Goal: Transaction & Acquisition: Purchase product/service

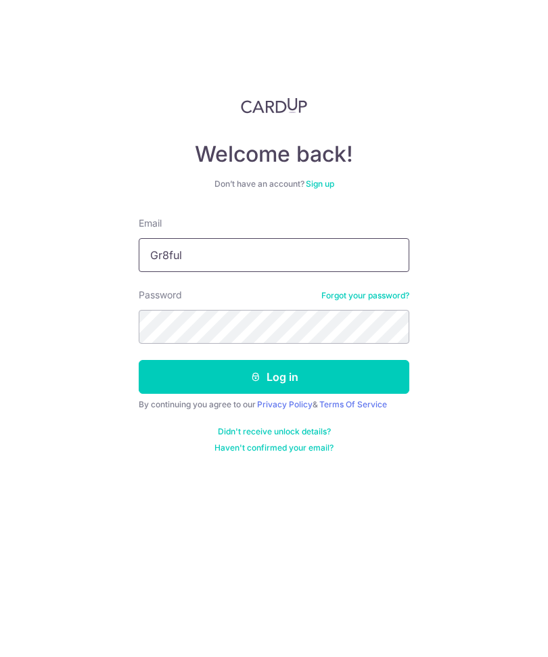
type input "[EMAIL_ADDRESS][DOMAIN_NAME]"
click at [341, 383] on button "Log in" at bounding box center [274, 377] width 270 height 34
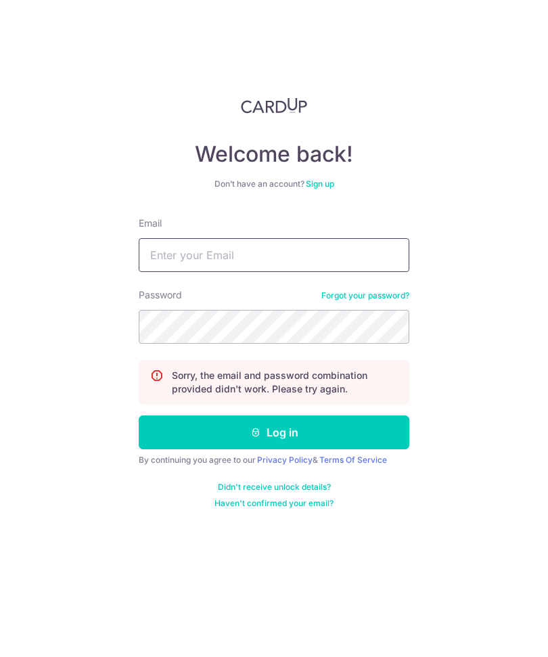
type input "Gr8ful.tung@gmail.com"
click at [274, 432] on button "Log in" at bounding box center [274, 432] width 270 height 34
click at [331, 251] on input "Email" at bounding box center [274, 255] width 270 height 34
type input "[EMAIL_ADDRESS][DOMAIN_NAME]"
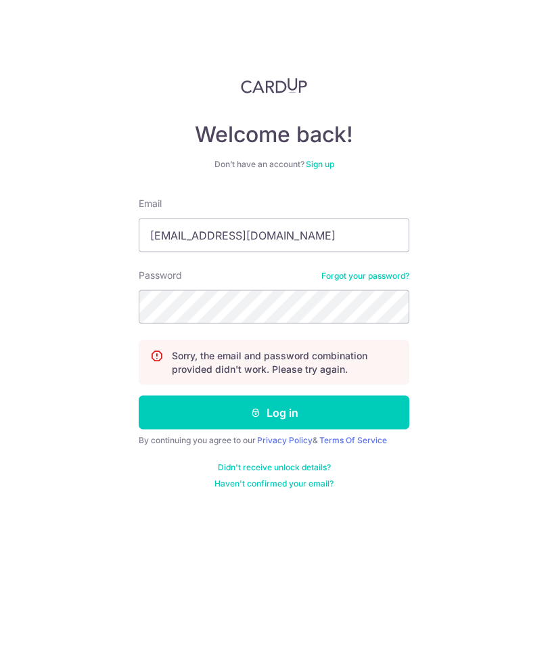
click at [348, 420] on button "Log in" at bounding box center [274, 432] width 270 height 34
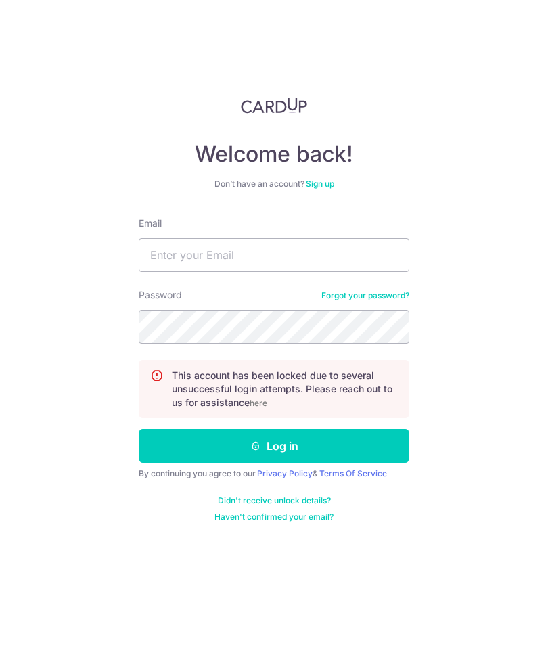
click at [264, 406] on u "here" at bounding box center [259, 403] width 18 height 10
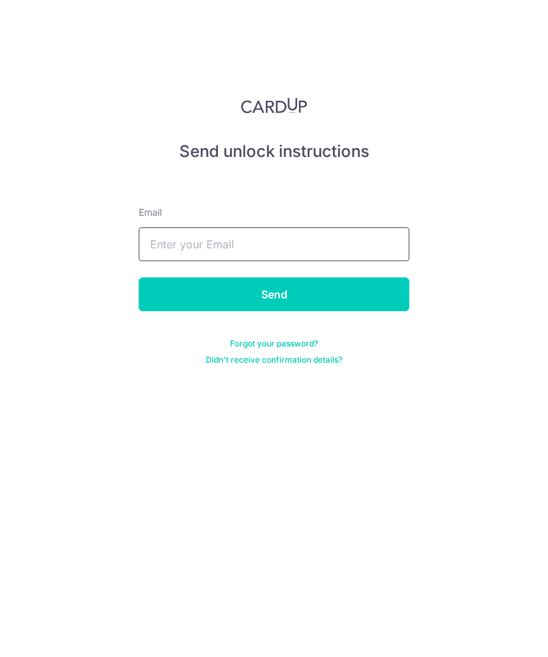
click at [322, 243] on input "text" at bounding box center [274, 244] width 270 height 34
type input "[EMAIL_ADDRESS][DOMAIN_NAME]"
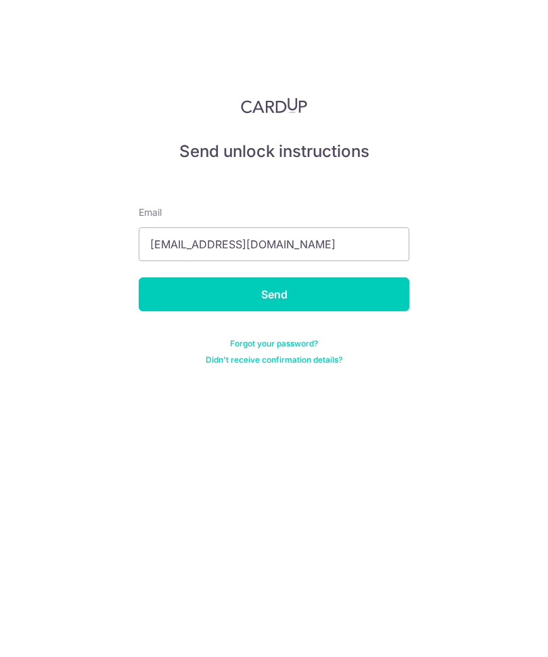
click at [333, 297] on input "Send" at bounding box center [274, 294] width 270 height 34
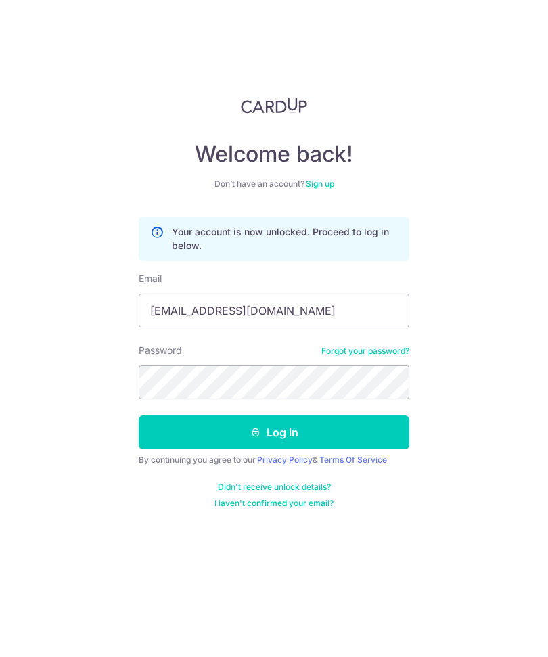
type input "[EMAIL_ADDRESS][DOMAIN_NAME]"
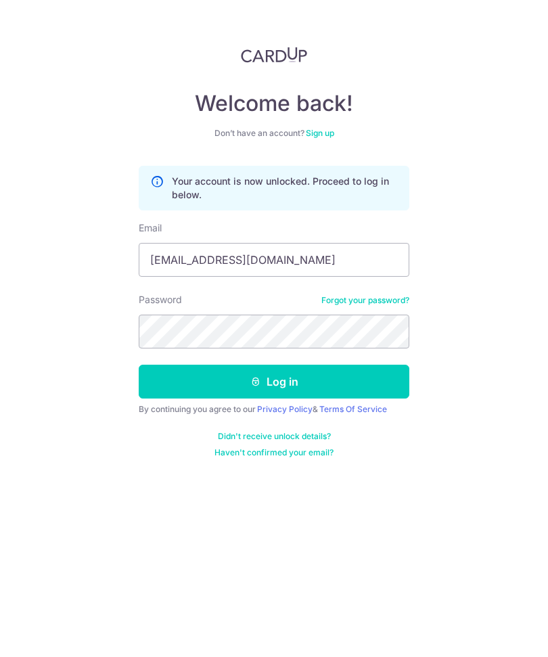
click at [324, 415] on button "Log in" at bounding box center [274, 432] width 270 height 34
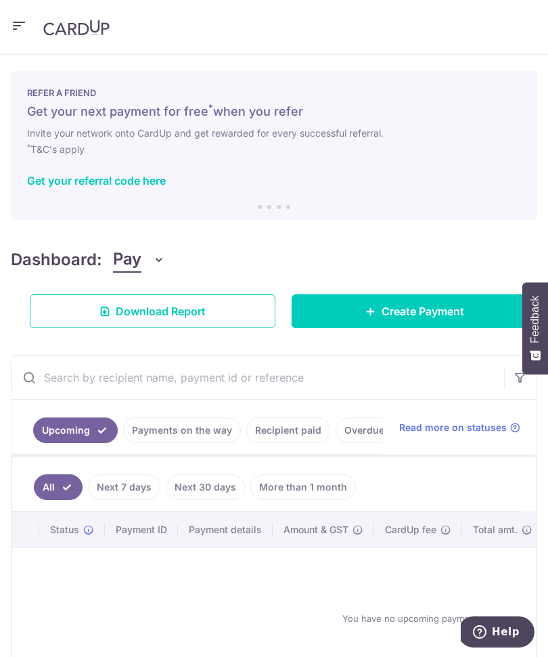
click at [23, 25] on icon "button" at bounding box center [19, 26] width 16 height 17
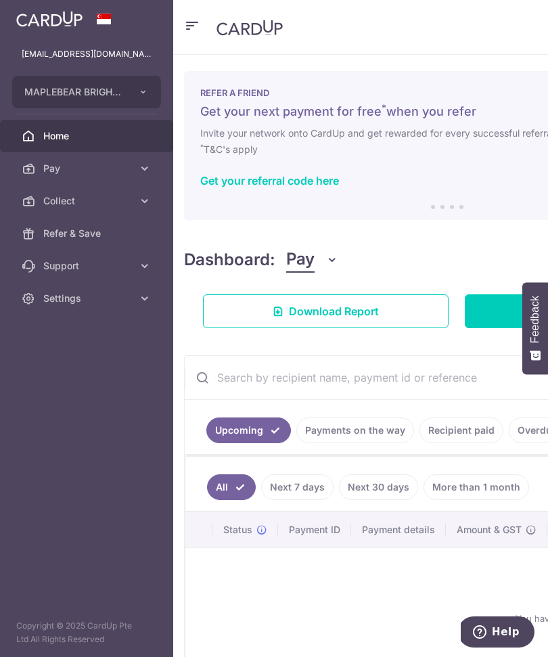
click at [137, 97] on button "MAPLEBEAR BRIGHT LEARNERS PTE. LTD." at bounding box center [86, 92] width 149 height 32
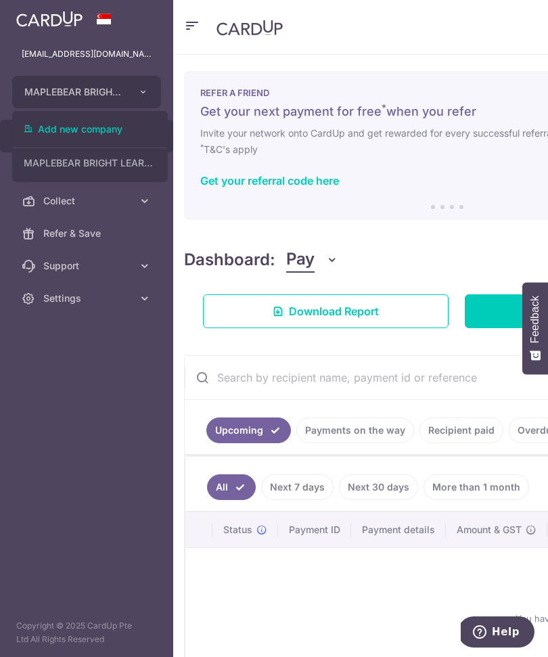
click at [149, 89] on div at bounding box center [274, 328] width 548 height 657
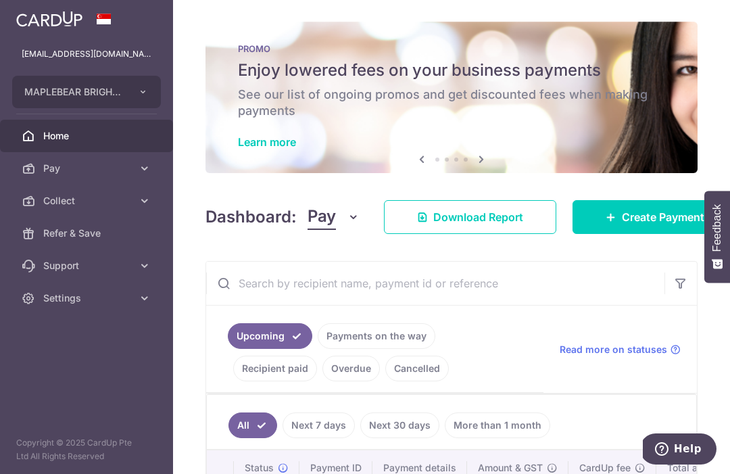
click at [303, 450] on ul "All Next 7 days Next 30 days More than 1 month" at bounding box center [443, 422] width 473 height 55
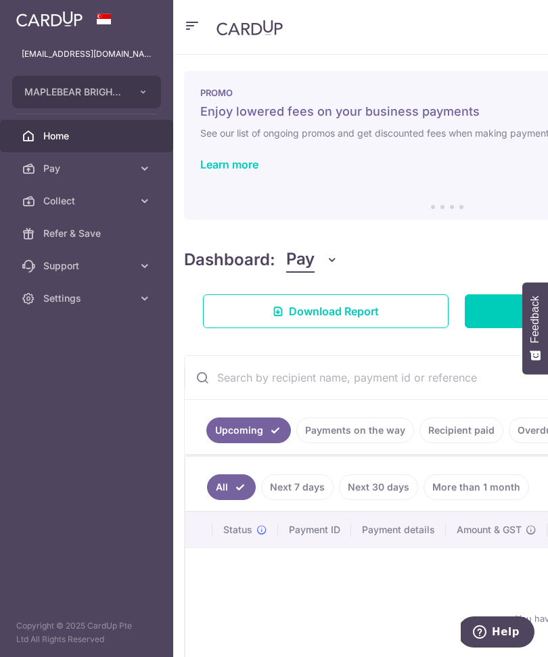
click at [149, 93] on icon "button" at bounding box center [143, 92] width 11 height 11
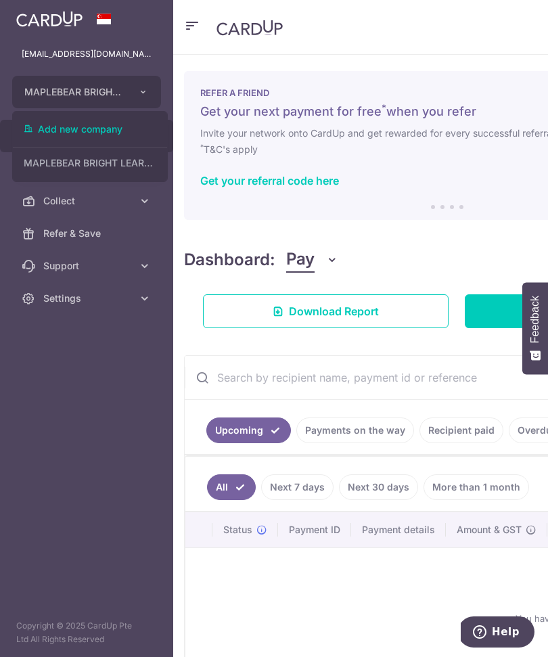
click at [102, 384] on div at bounding box center [274, 328] width 548 height 657
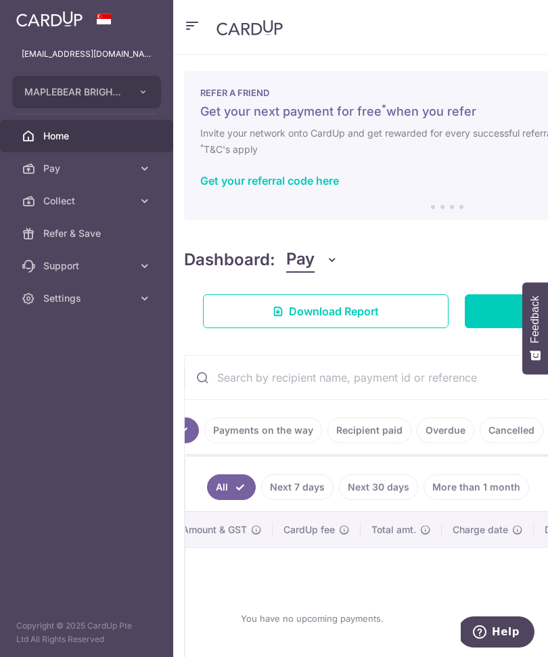
click at [149, 169] on icon at bounding box center [145, 169] width 14 height 14
click at [118, 204] on span "Payments" at bounding box center [87, 201] width 89 height 14
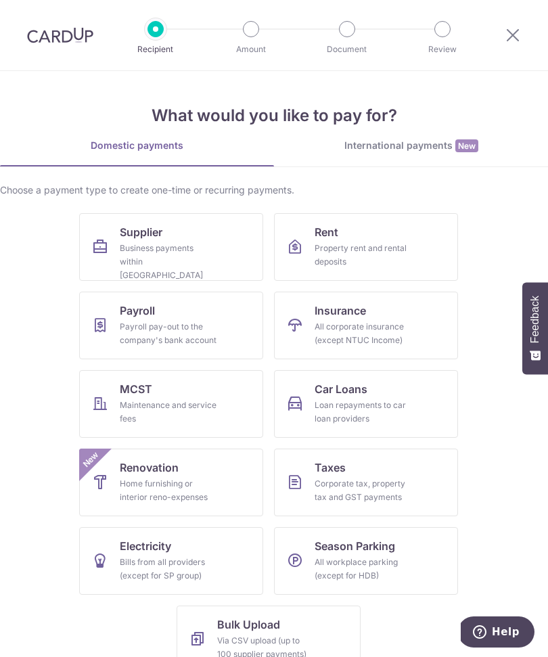
click at [402, 150] on div "International payments New" at bounding box center [411, 146] width 274 height 14
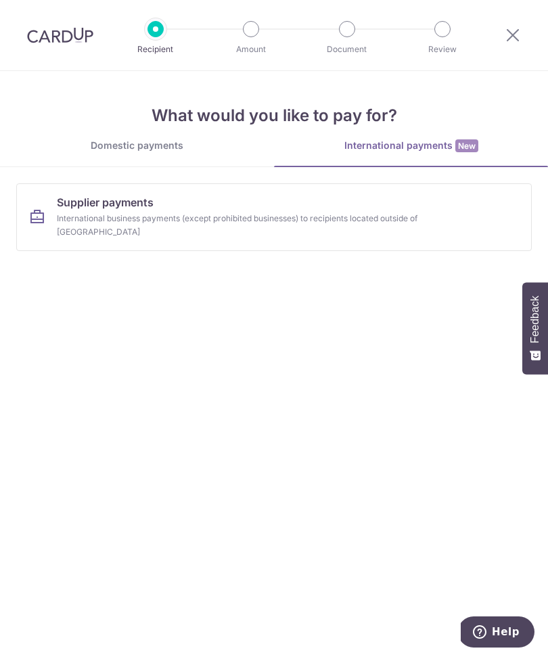
click at [359, 217] on div "International business payments (except prohibited businesses) to recipients lo…" at bounding box center [263, 225] width 412 height 27
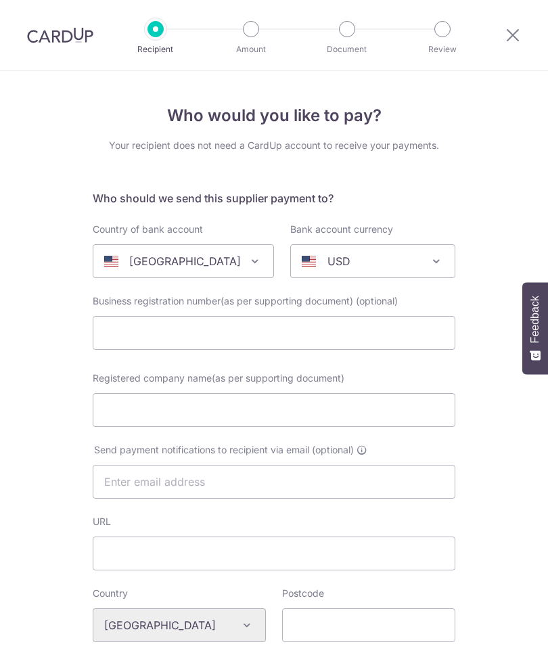
select select
click at [246, 269] on span "[GEOGRAPHIC_DATA]" at bounding box center [183, 261] width 180 height 32
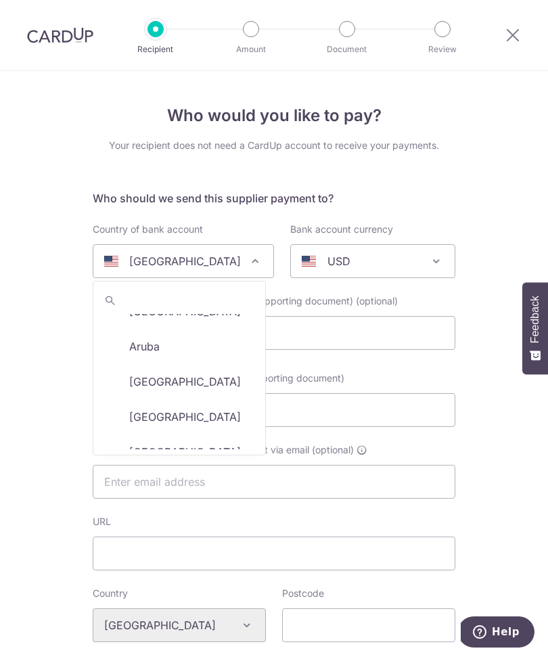
scroll to position [195, 0]
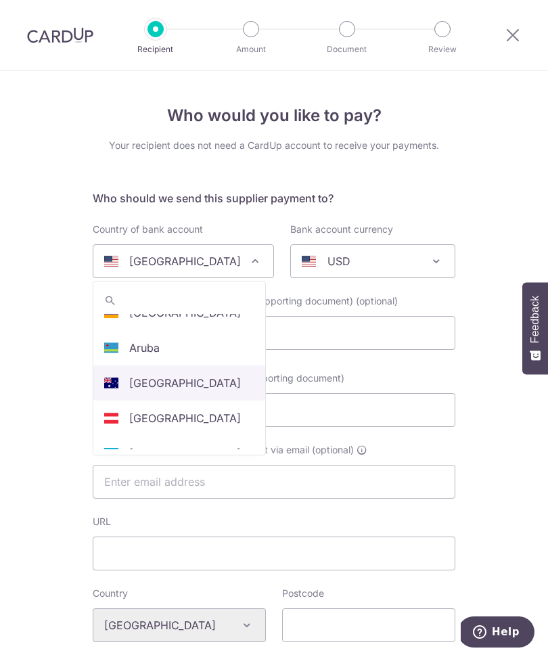
select select "13"
select select "[GEOGRAPHIC_DATA]"
select select
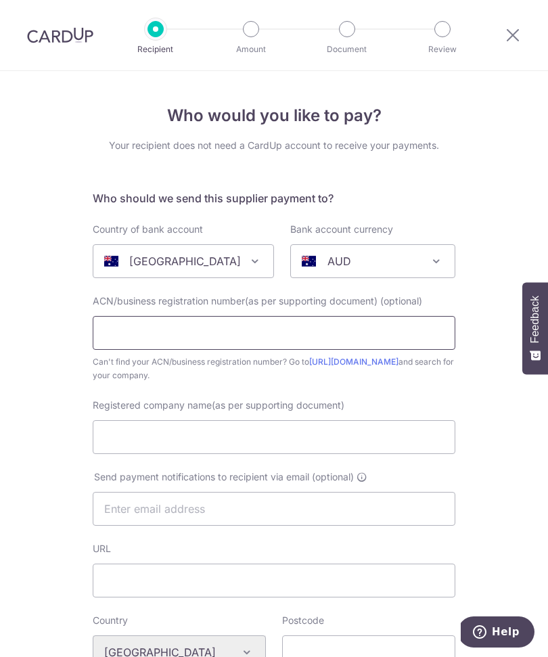
click at [277, 337] on input "text" at bounding box center [274, 333] width 362 height 34
type input "C"
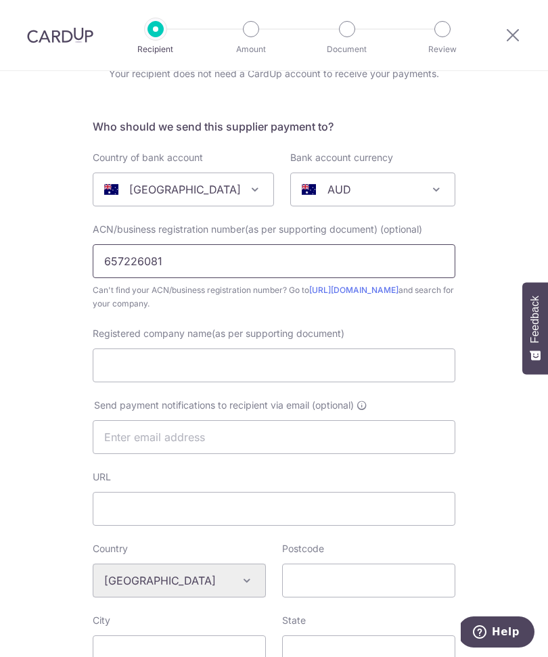
scroll to position [76, 0]
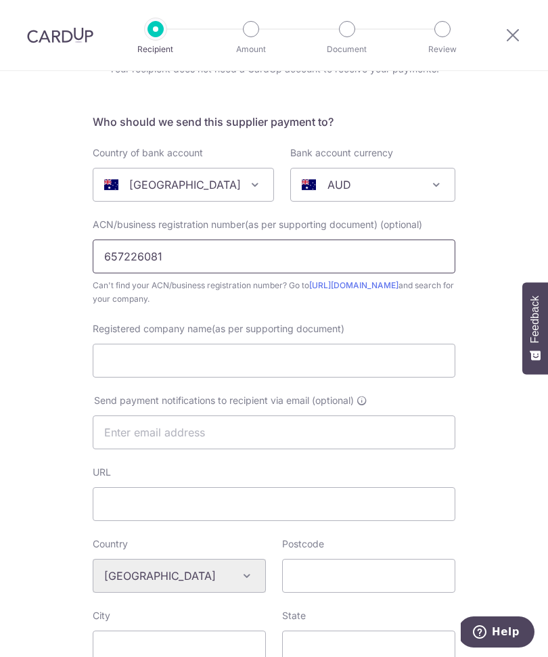
type input "657226081"
click at [247, 368] on input "Registered company name(as per supporting document)" at bounding box center [274, 361] width 362 height 34
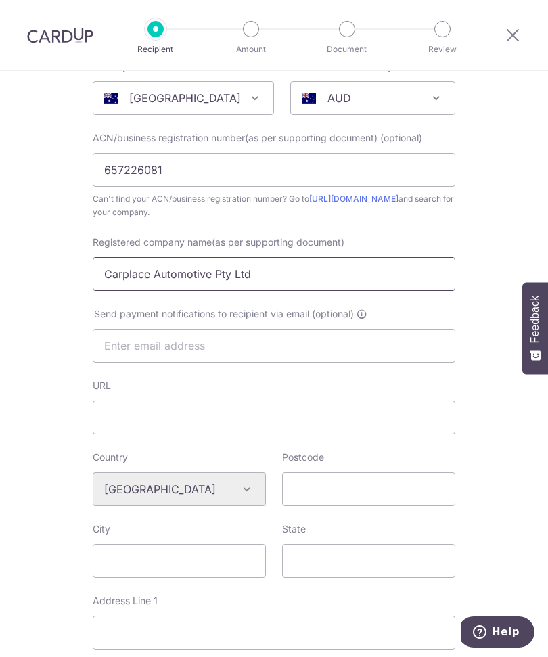
scroll to position [165, 0]
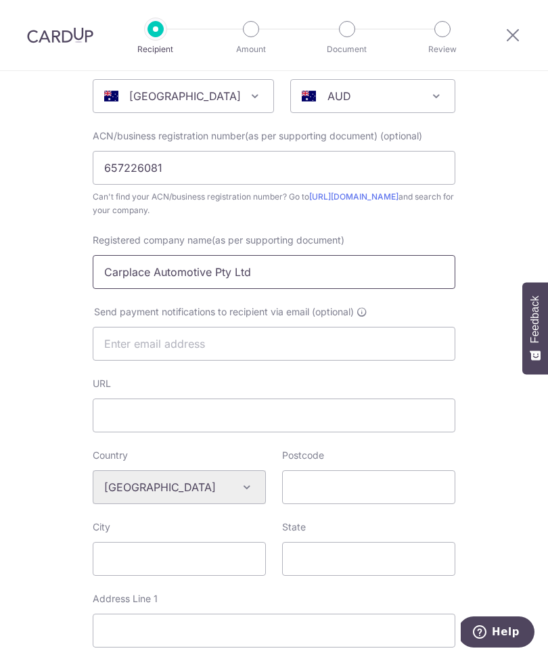
type input "Carplace Automotive Pty Ltd"
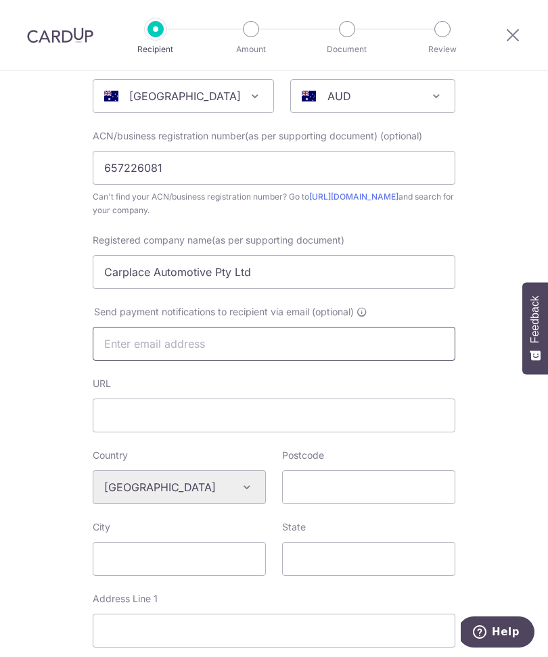
click at [318, 343] on input "text" at bounding box center [274, 344] width 362 height 34
type input "gr8ful.tung@gmail.com"
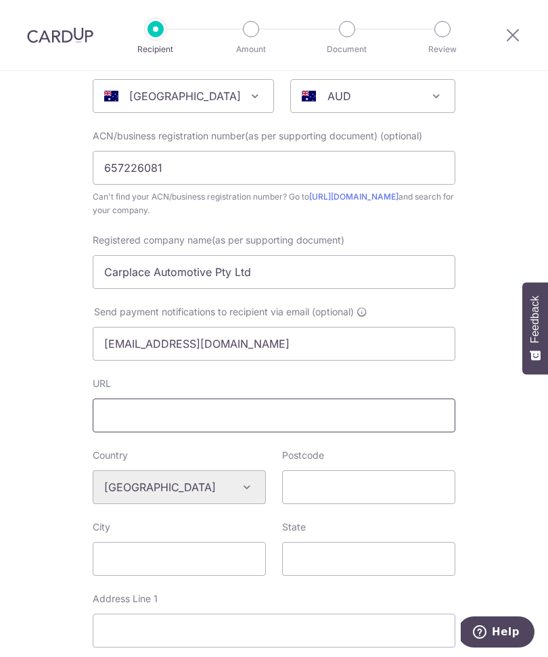
click at [198, 407] on input "URL" at bounding box center [274, 415] width 362 height 34
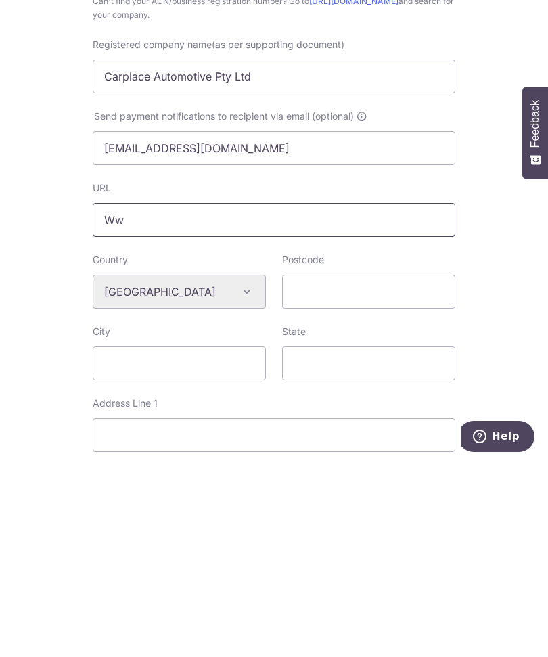
type input "W"
type input "www.carplace.com.au"
click at [389, 470] on input "Postcode" at bounding box center [368, 487] width 173 height 34
type input "6163"
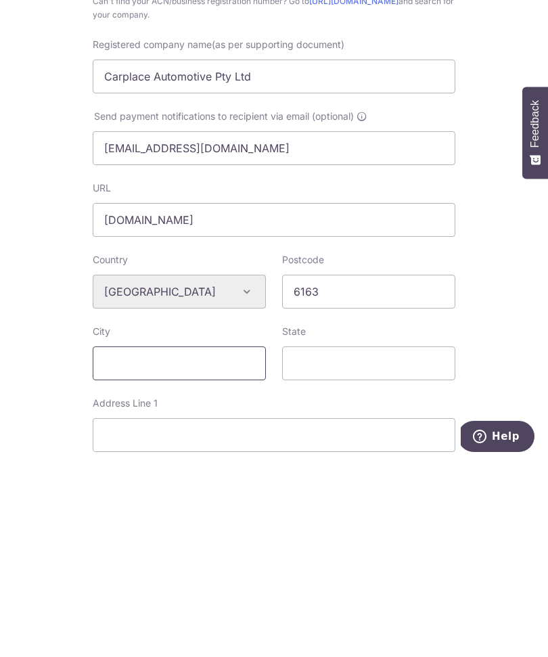
click at [188, 542] on input "City" at bounding box center [179, 559] width 173 height 34
type input "Bibralake"
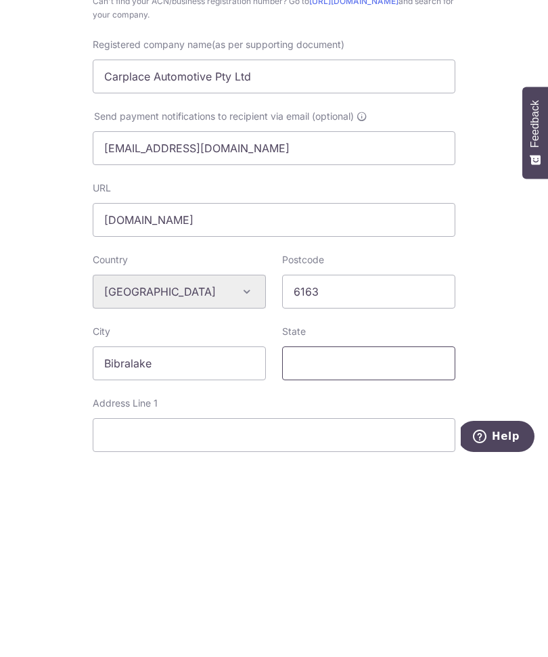
click at [371, 542] on input "State" at bounding box center [368, 559] width 173 height 34
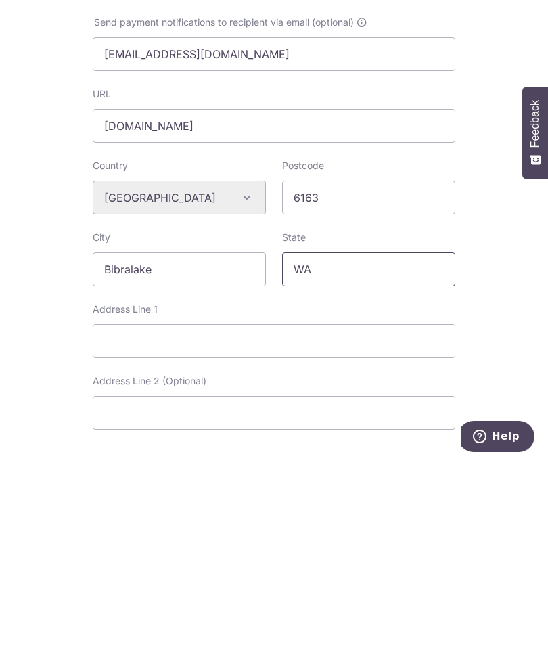
scroll to position [261, 0]
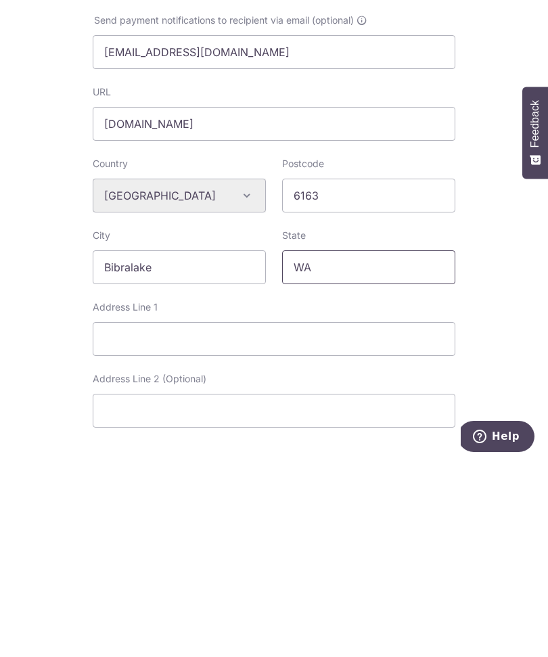
type input "WA"
click at [331, 517] on input "Address Line 1" at bounding box center [274, 534] width 362 height 34
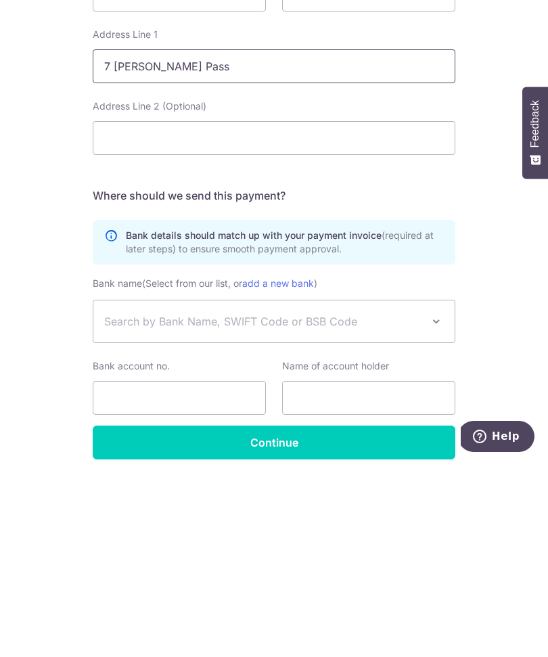
scroll to position [536, 0]
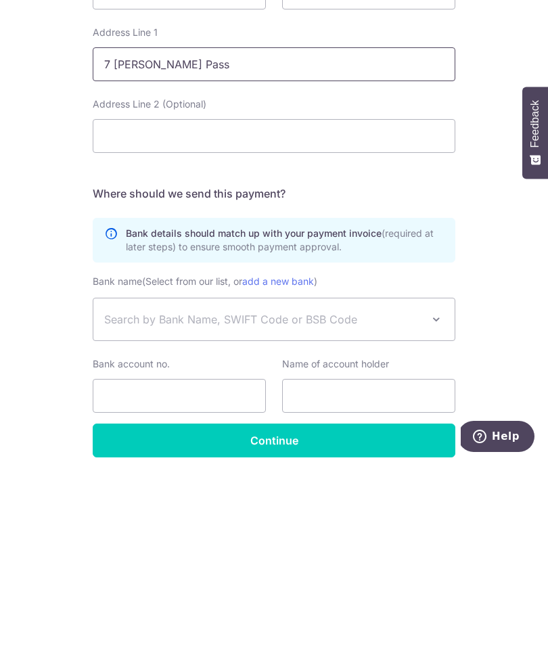
type input "7 Sobek Pass"
click at [427, 494] on span "Search by Bank Name, SWIFT Code or BSB Code" at bounding box center [273, 515] width 361 height 42
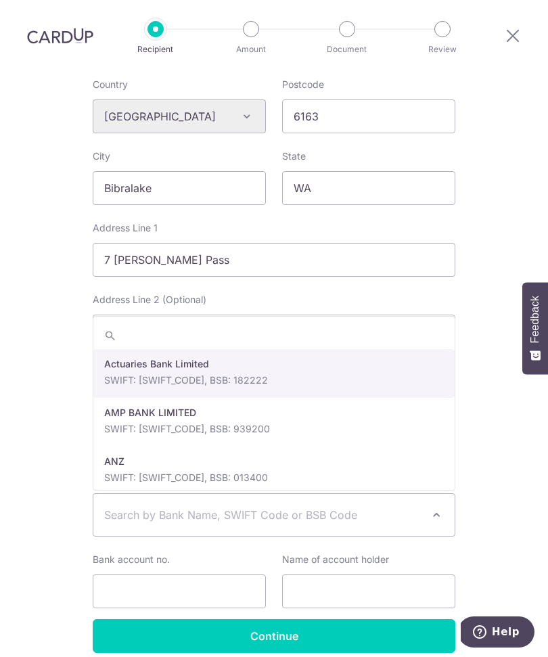
click at [423, 494] on span "Search by Bank Name, SWIFT Code or BSB Code" at bounding box center [273, 515] width 361 height 42
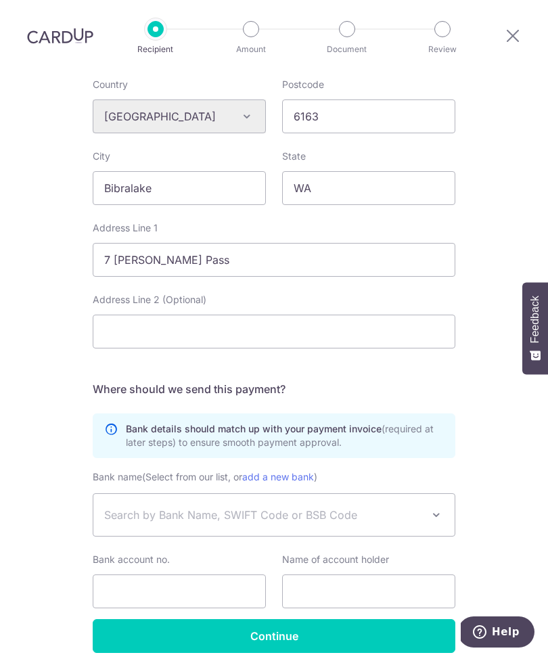
click at [188, 506] on span "Search by Bank Name, SWIFT Code or BSB Code" at bounding box center [263, 514] width 318 height 16
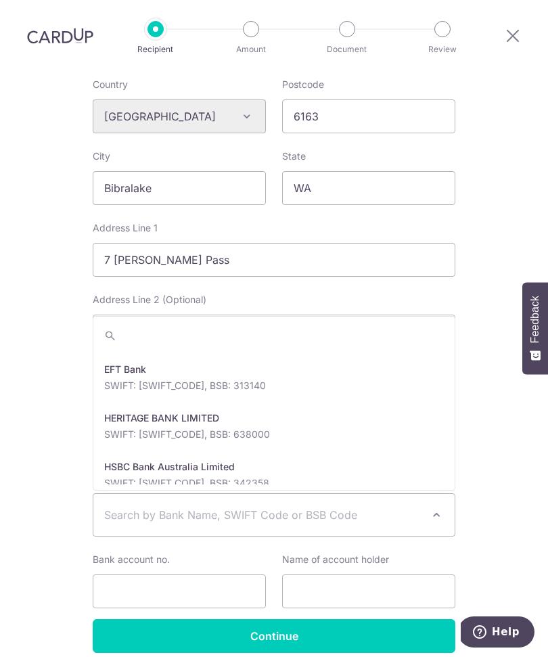
scroll to position [536, 0]
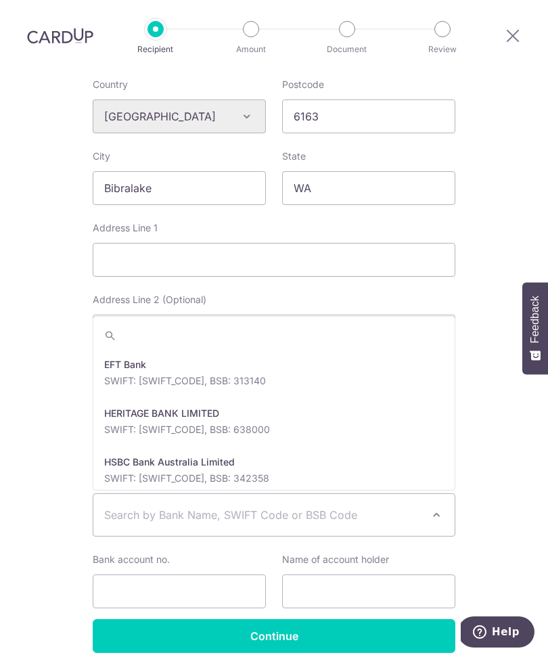
click at [525, 252] on div "Who would you like to pay? Your recipient does not need a CardUp account to rec…" at bounding box center [274, 125] width 548 height 1181
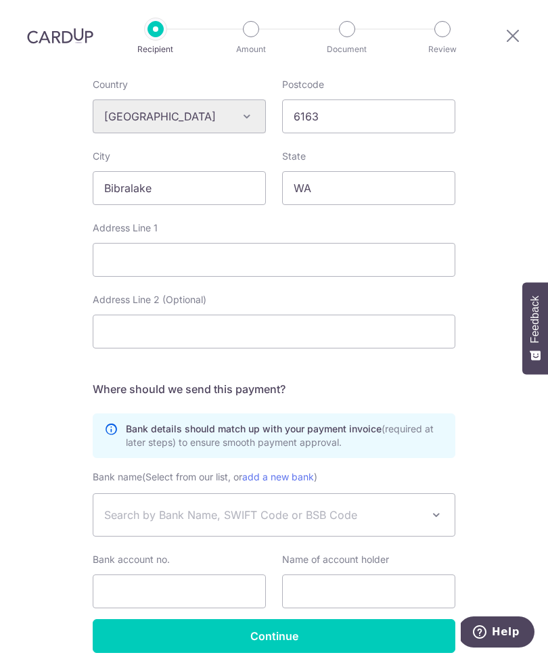
click at [376, 506] on span "Search by Bank Name, SWIFT Code or BSB Code" at bounding box center [263, 514] width 318 height 16
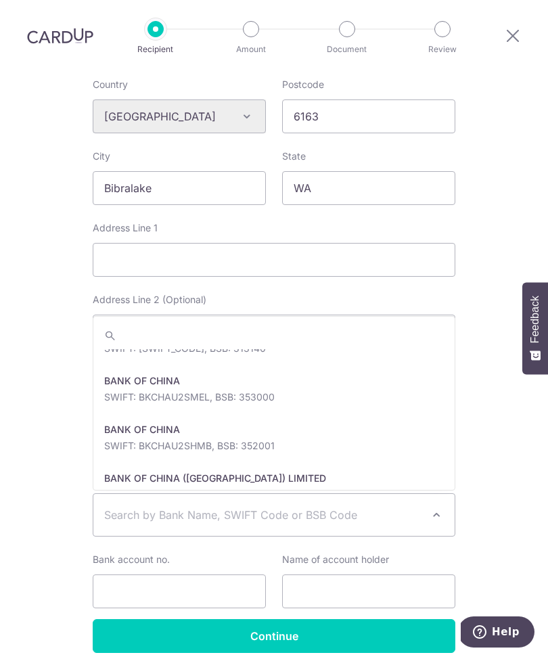
scroll to position [2396, 0]
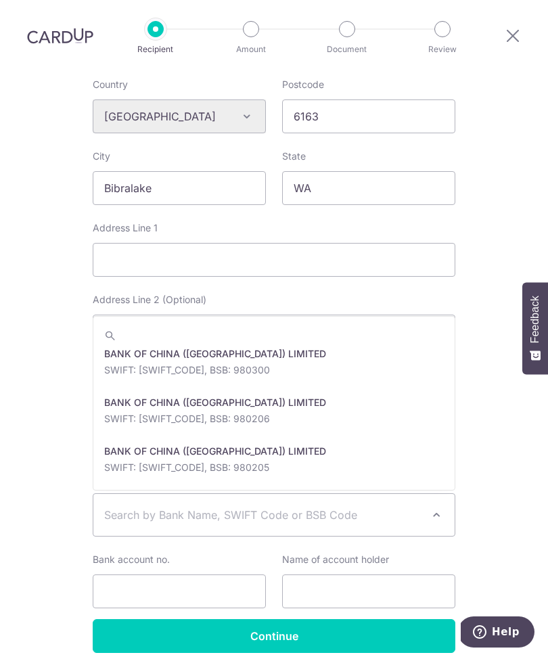
click at [264, 322] on input "search" at bounding box center [273, 335] width 361 height 27
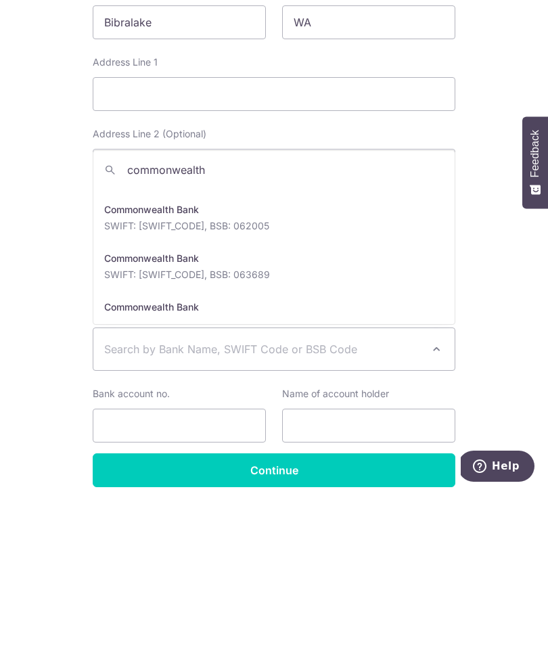
scroll to position [203, 0]
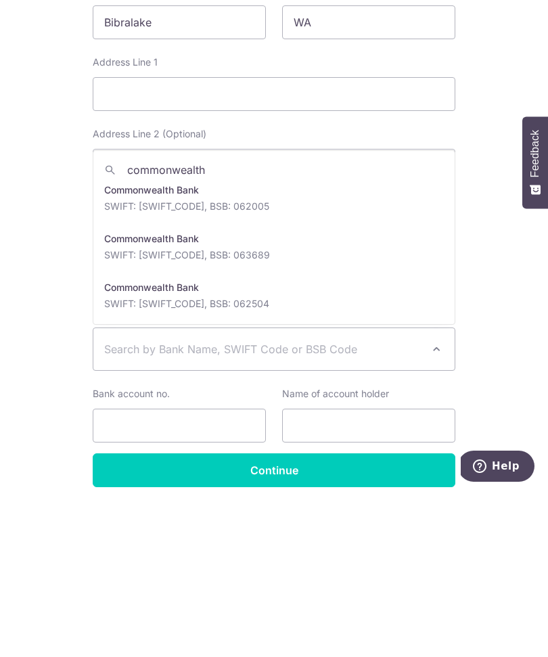
type input "commonwealth"
click at [320, 506] on span "Search by Bank Name, SWIFT Code or BSB Code" at bounding box center [263, 514] width 318 height 16
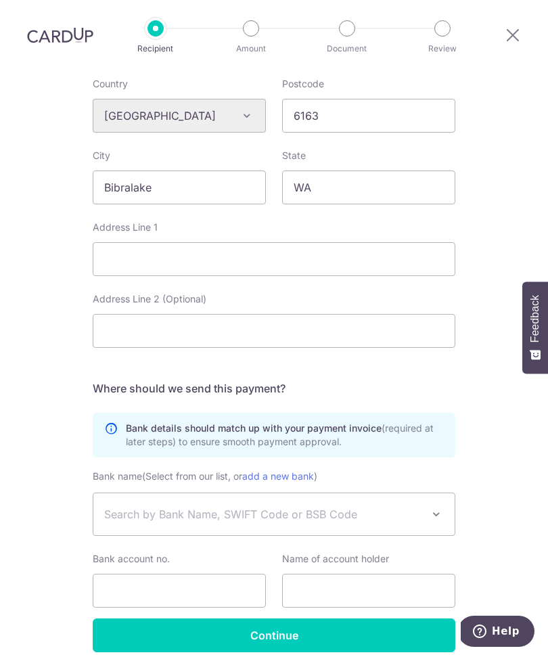
click at [296, 506] on span "Search by Bank Name, SWIFT Code or BSB Code" at bounding box center [263, 514] width 318 height 16
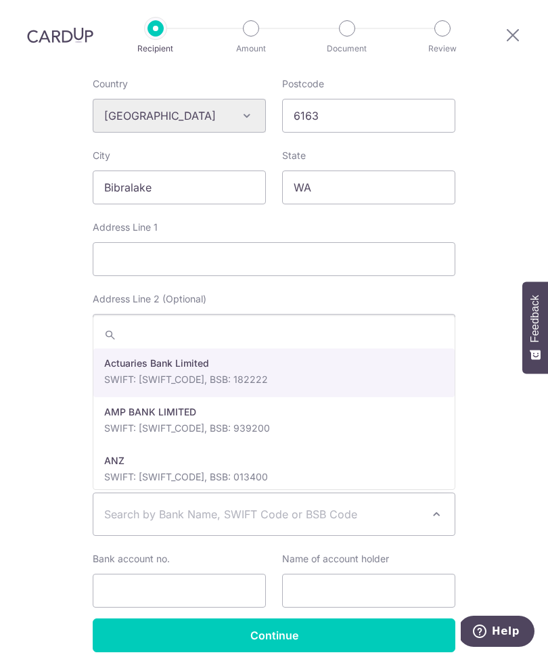
click at [338, 322] on input "search" at bounding box center [273, 335] width 361 height 27
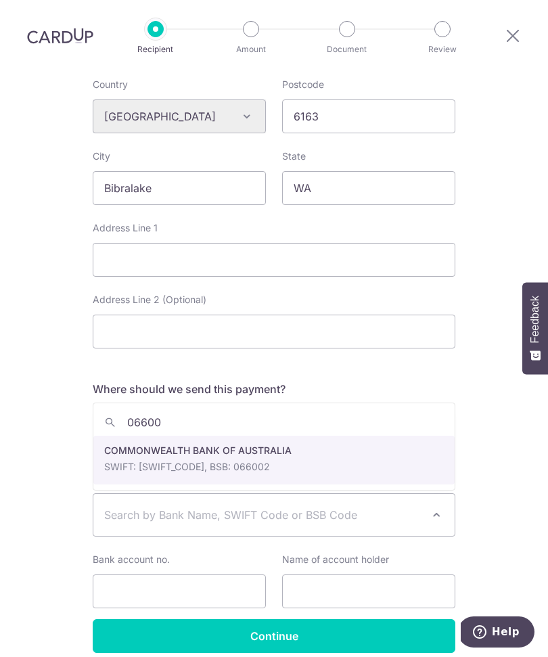
type input "066000"
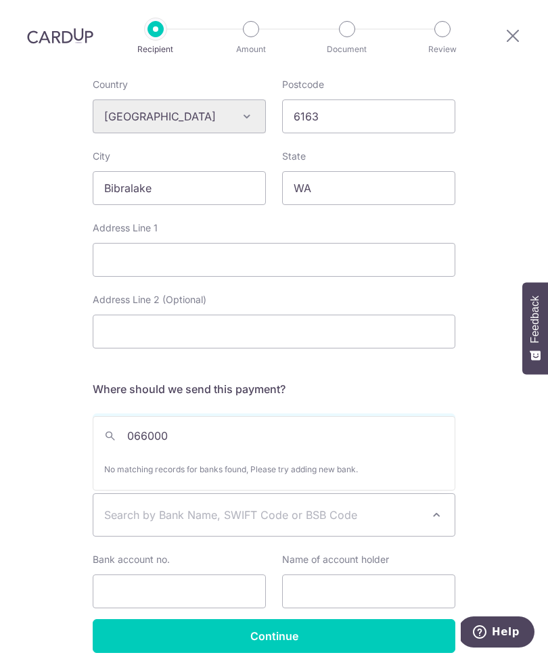
scroll to position [536, 0]
click at [481, 335] on div "Who would you like to pay? Your recipient does not need a CardUp account to rec…" at bounding box center [274, 125] width 548 height 1181
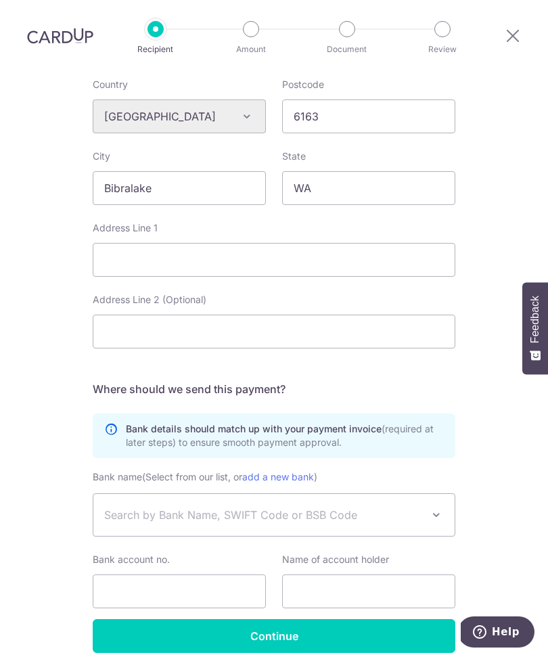
click at [301, 471] on link "add a new bank" at bounding box center [278, 476] width 72 height 11
click at [93, 493] on select "Actuaries Bank Limited AMP BANK LIMITED ANZ ANZ ANZ ANZ ANZ ANZ ANZ ANZ ANZ ANZ…" at bounding box center [93, 493] width 1 height 1
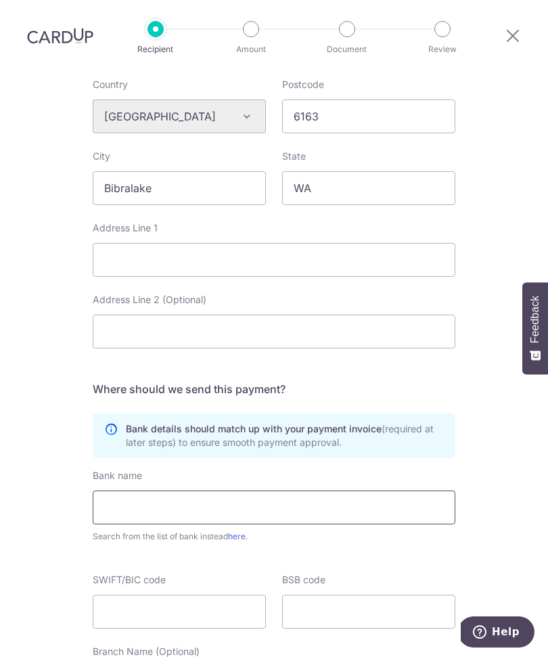
click at [262, 490] on input "text" at bounding box center [274, 507] width 362 height 34
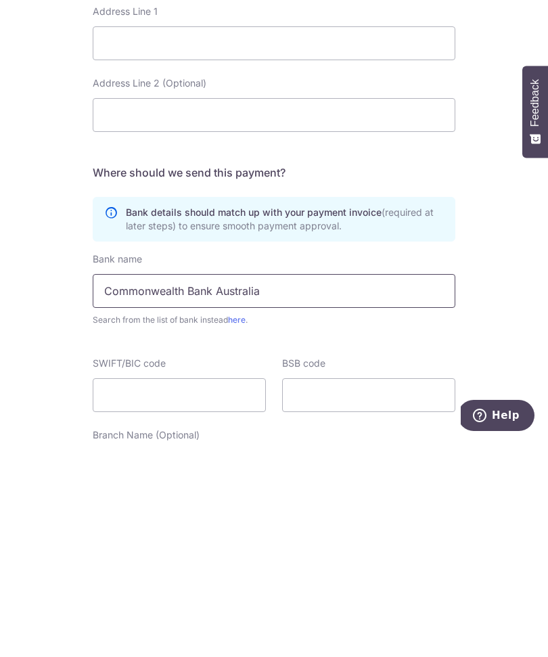
type input "Commonwealth Bank Australia"
click at [114, 594] on input "SWIFT/BIC code" at bounding box center [179, 611] width 173 height 34
click at [370, 594] on input "BSB code" at bounding box center [368, 611] width 173 height 34
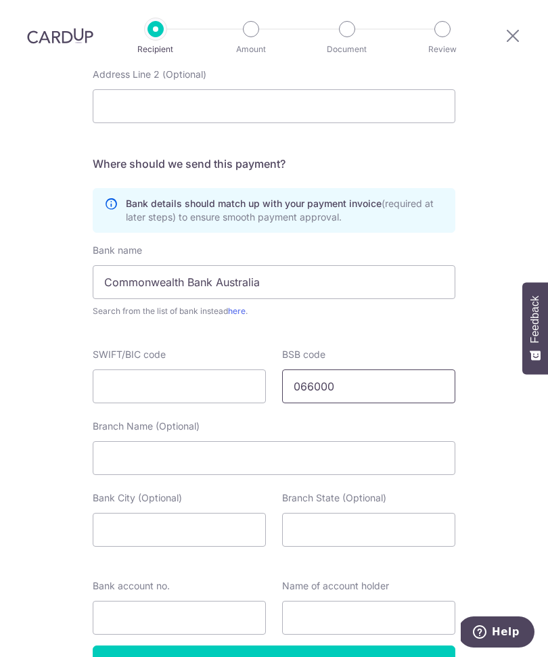
type input "066000"
click at [216, 600] on input "Bank account no." at bounding box center [179, 617] width 173 height 34
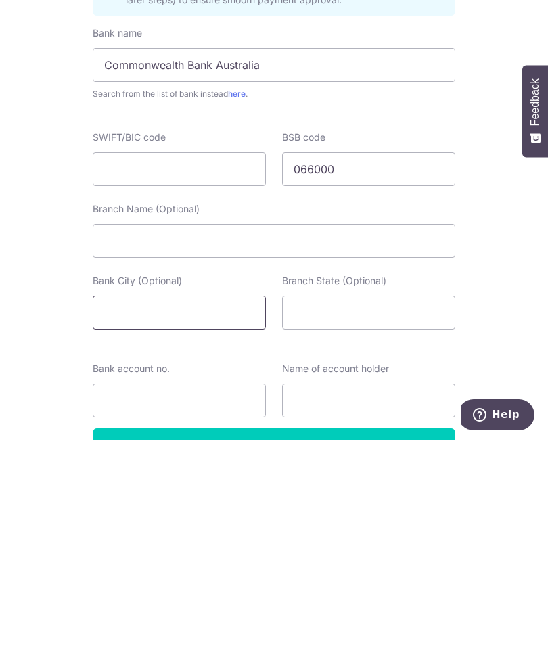
click at [245, 513] on input "Bank City (Optional)" at bounding box center [179, 530] width 173 height 34
click at [242, 513] on input "Bank City (Optional)" at bounding box center [179, 530] width 173 height 34
click at [241, 513] on input "Bank City (Optional)" at bounding box center [179, 530] width 173 height 34
click at [245, 513] on input "Bank City (Optional)" at bounding box center [179, 530] width 173 height 34
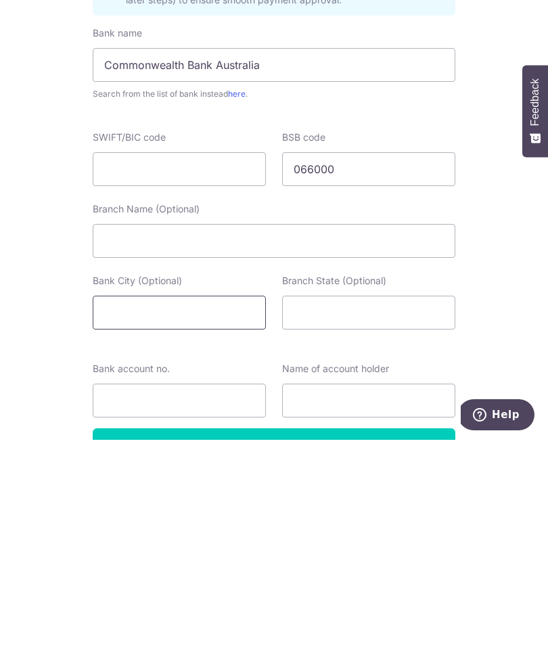
click at [245, 513] on input "Bank City (Optional)" at bounding box center [179, 530] width 173 height 34
click at [241, 513] on input "Bank City (Optional)" at bounding box center [179, 530] width 173 height 34
click at [209, 600] on input "Bank account no." at bounding box center [179, 617] width 173 height 34
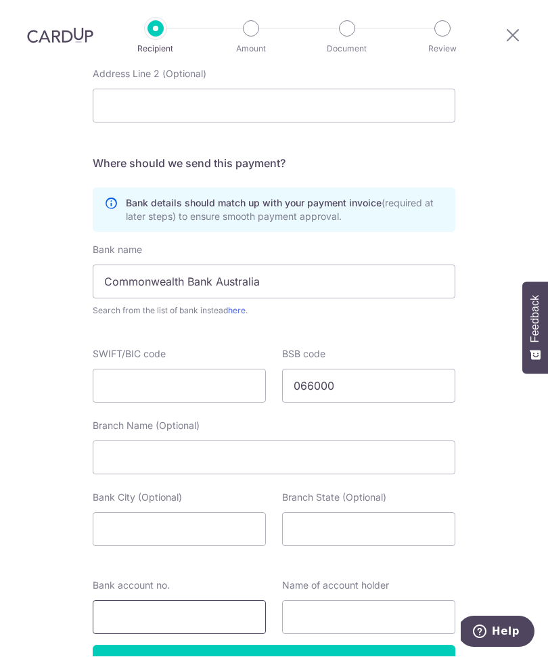
click at [123, 600] on input "Bank account no." at bounding box center [179, 617] width 173 height 34
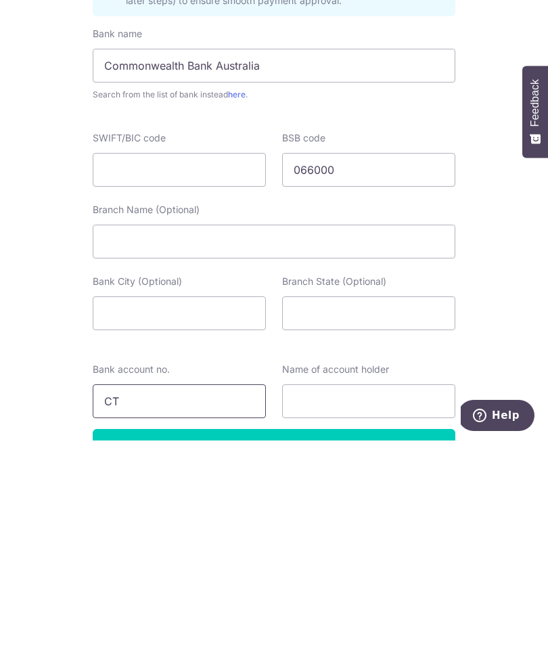
type input "C"
type input "CTBAAu2S"
click at [281, 645] on input "Continue" at bounding box center [274, 662] width 362 height 34
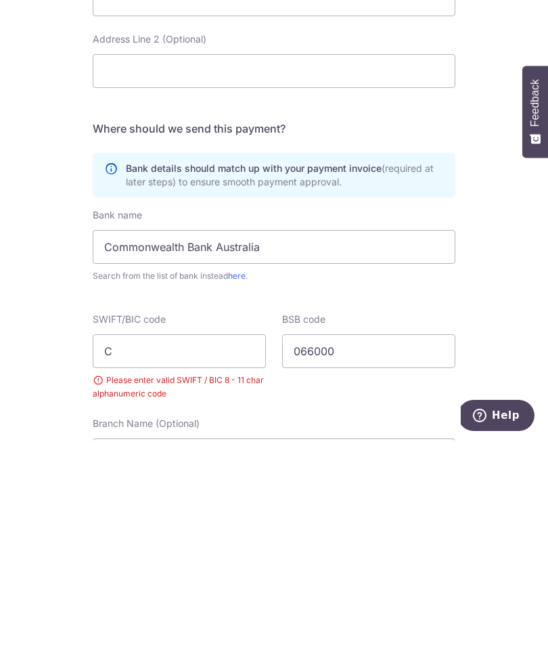
scroll to position [45, 0]
type input "[SWIFT_CODE]"
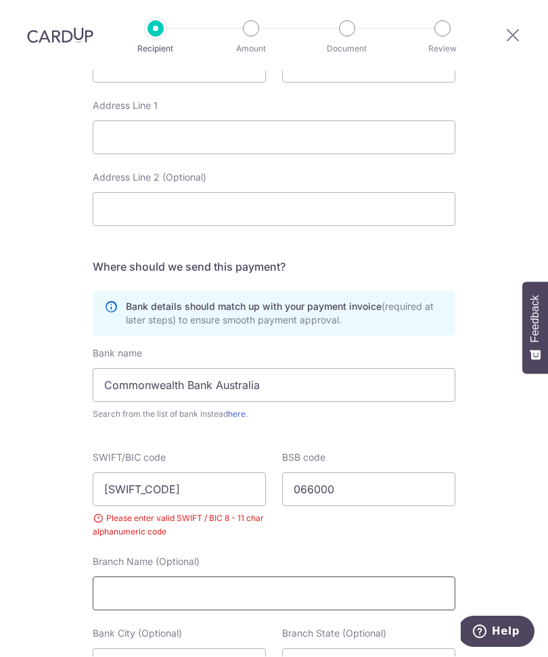
scroll to position [667, 0]
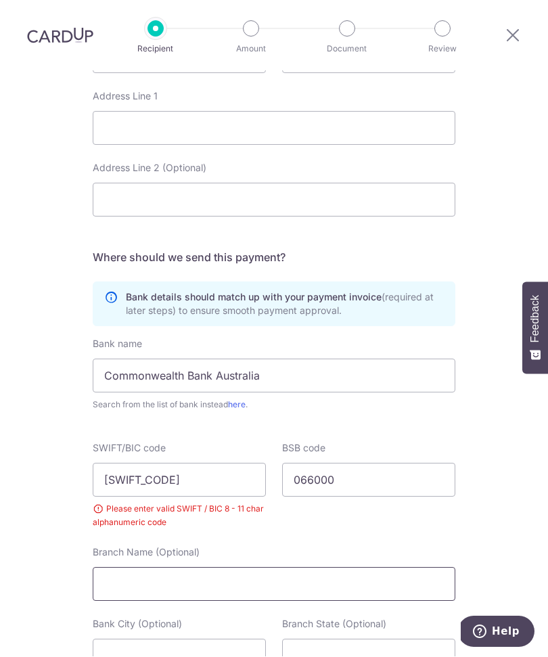
click at [297, 567] on input "Branch Name (Optional)" at bounding box center [274, 584] width 362 height 34
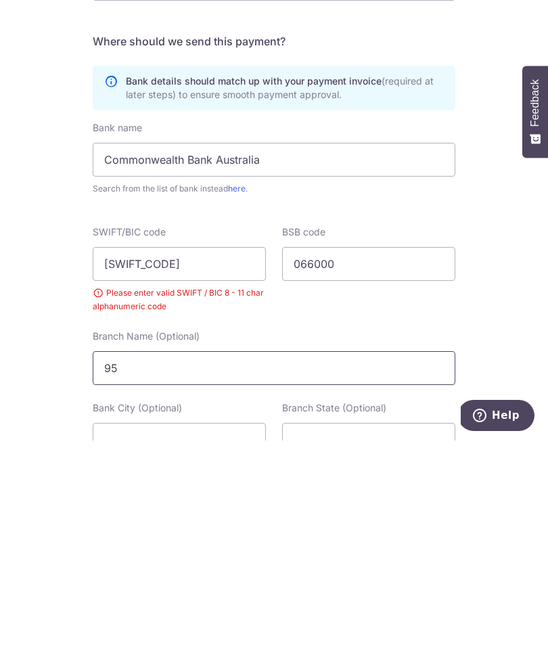
type input "9"
type input "W"
type input "[GEOGRAPHIC_DATA]"
click at [216, 639] on input "Bank City (Optional)" at bounding box center [179, 656] width 173 height 34
type input "[GEOGRAPHIC_DATA]"
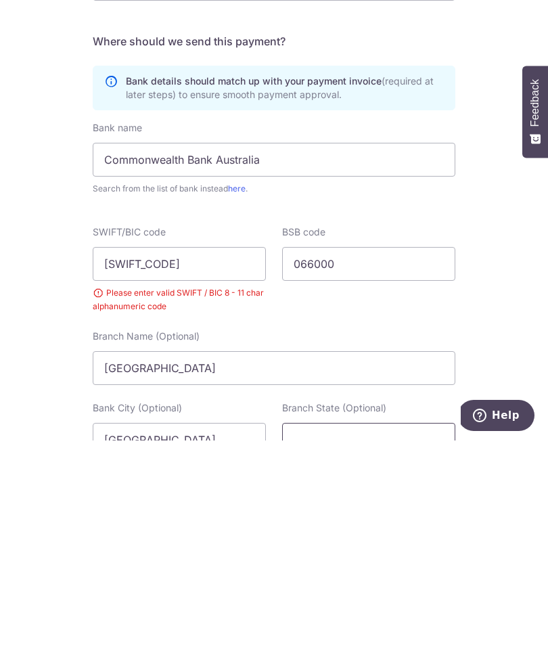
click at [404, 639] on input "Branch State (Optional)" at bounding box center [368, 656] width 173 height 34
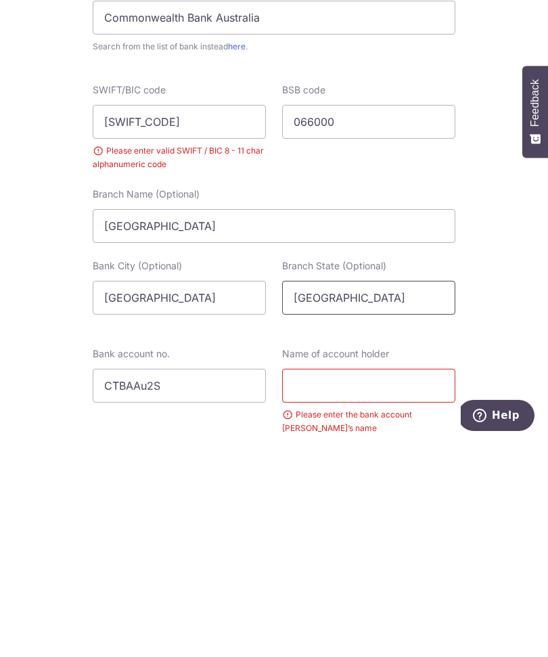
scroll to position [810, 0]
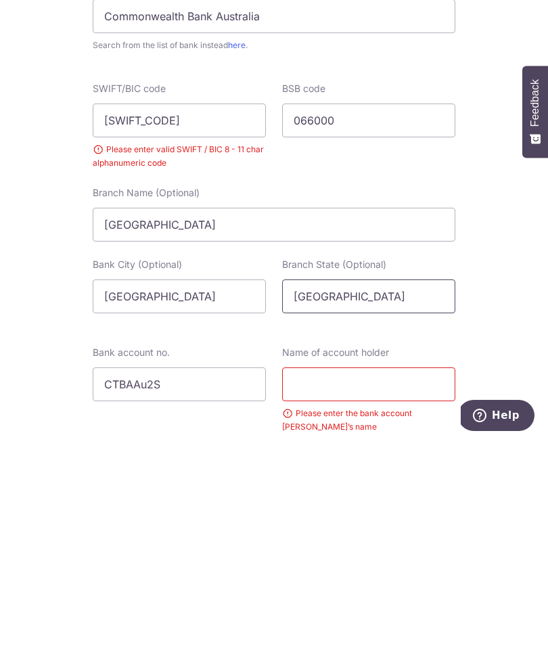
type input "Western Australia"
click at [215, 584] on input "CTBAAu2S" at bounding box center [179, 601] width 173 height 34
type input "C"
type input "17240886"
click at [399, 584] on input "text" at bounding box center [368, 601] width 173 height 34
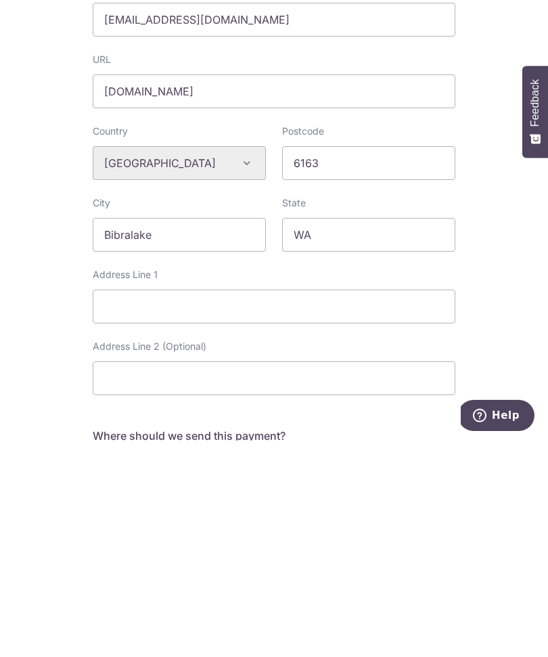
scroll to position [277, 0]
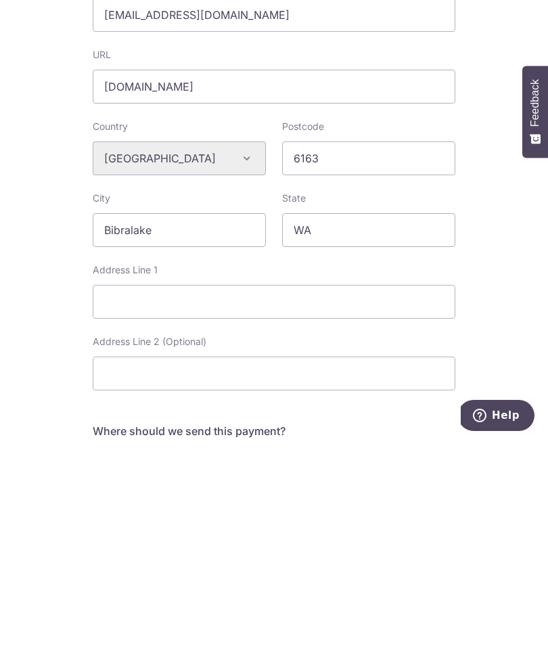
type input "Carplace Automotive Pty Ltd"
click at [344, 501] on input "Address Line 1" at bounding box center [274, 518] width 362 height 34
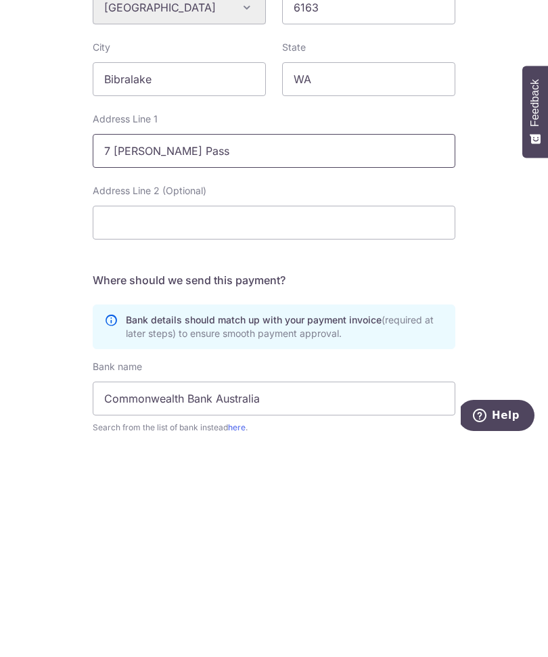
scroll to position [436, 0]
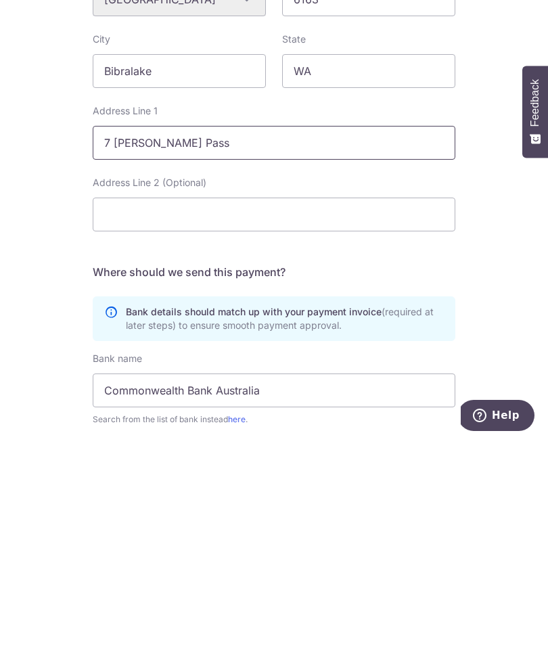
type input "7 Sobek Pass"
click at [504, 272] on div "Who would you like to pay? Your recipient does not need a CardUp account to rec…" at bounding box center [274, 383] width 548 height 1497
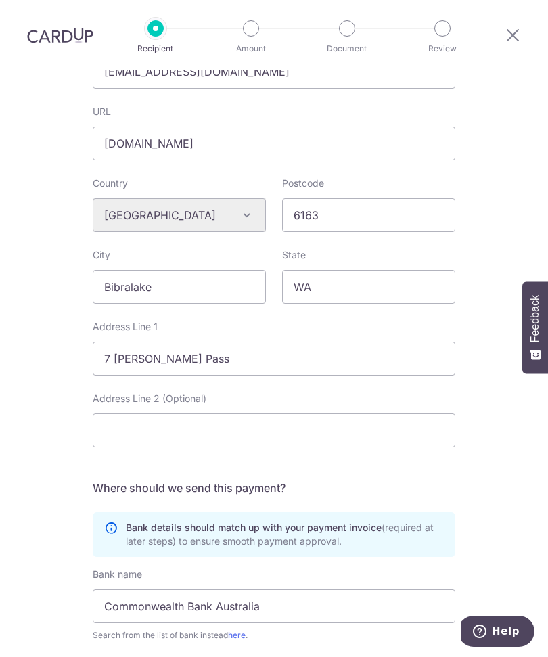
click at [309, 409] on div "Country Algeria Andorra Angola Anguilla Argentina Armenia Aruba Australia Austr…" at bounding box center [274, 320] width 362 height 287
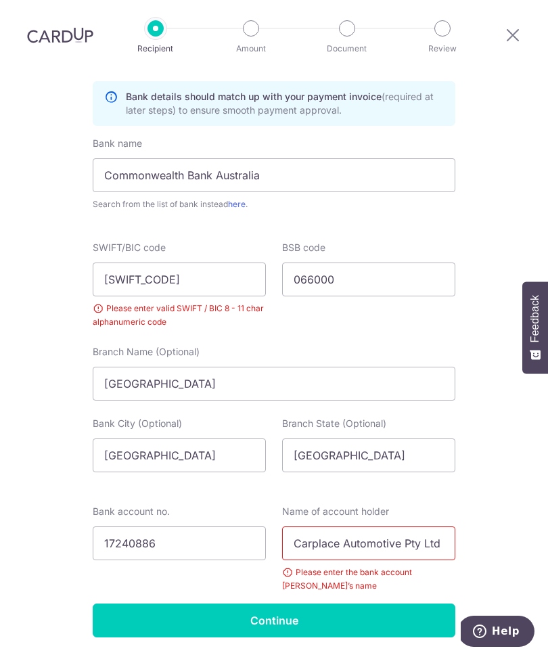
scroll to position [866, 0]
click at [324, 605] on input "Continue" at bounding box center [274, 622] width 362 height 34
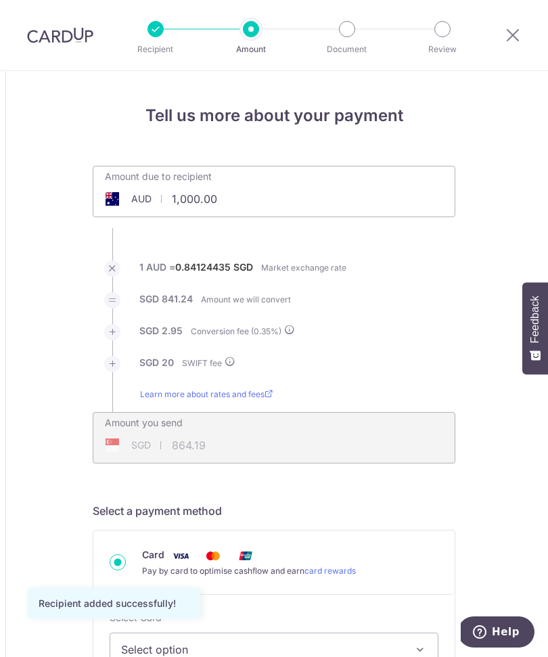
click at [283, 204] on div "Amount due to recipient AUD 1,000.00 1000" at bounding box center [274, 191] width 362 height 51
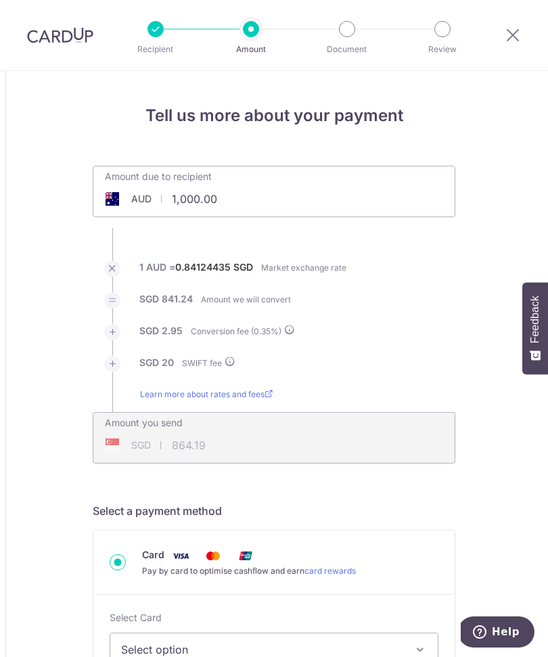
click at [335, 200] on div "Amount due to recipient AUD 1,000.00 1000" at bounding box center [274, 191] width 362 height 51
click at [346, 207] on div "Amount due to recipient AUD 1,000.00 1000" at bounding box center [274, 191] width 362 height 51
click at [358, 207] on div "Amount due to recipient AUD 1,000.00 1000" at bounding box center [274, 191] width 362 height 51
click at [363, 205] on div "Amount due to recipient AUD 1,000.00 1000" at bounding box center [274, 191] width 362 height 51
click at [398, 200] on div "Amount due to recipient AUD 1,000.00 1000" at bounding box center [274, 191] width 362 height 51
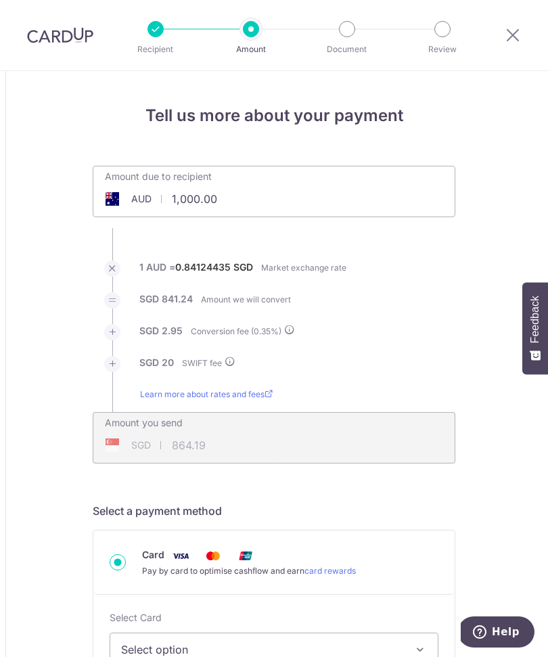
click at [338, 212] on div "Amount due to recipient AUD 1,000.00 1000" at bounding box center [274, 191] width 362 height 51
click at [333, 202] on div "Amount due to recipient AUD 1,000.00 1000" at bounding box center [274, 191] width 362 height 51
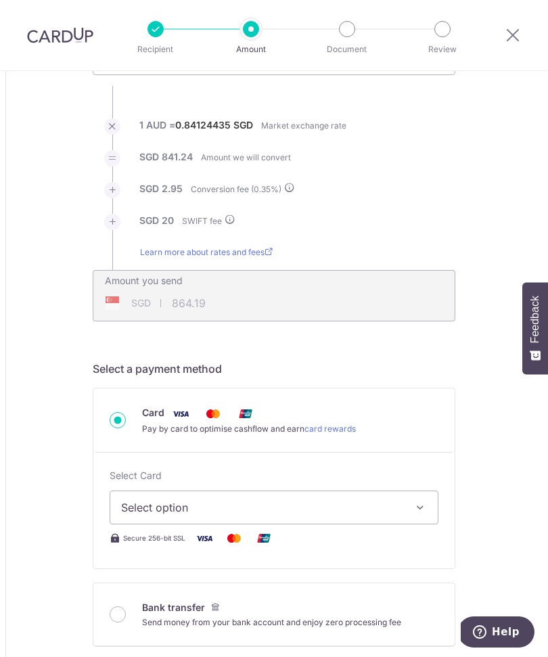
scroll to position [162, 0]
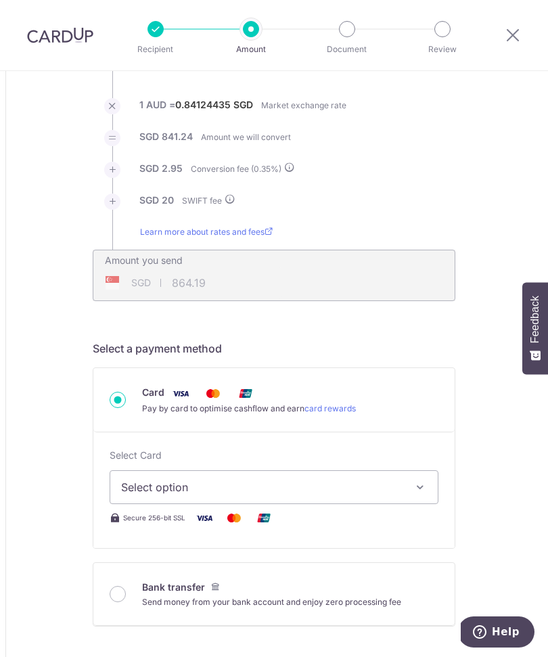
click at [426, 490] on icon "button" at bounding box center [420, 487] width 14 height 14
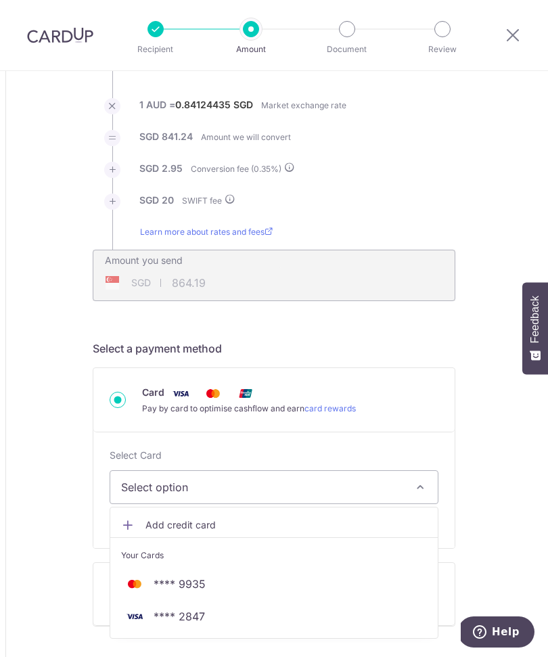
click at [252, 590] on span "**** 9935" at bounding box center [274, 583] width 306 height 16
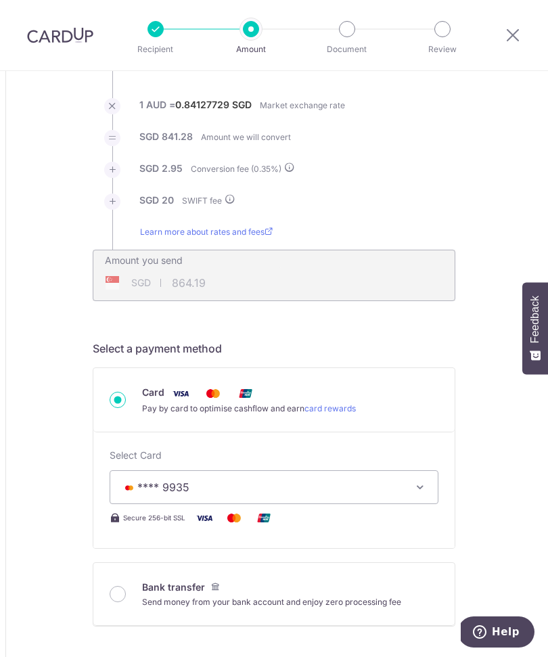
type input "1,000.00"
type input "864.23"
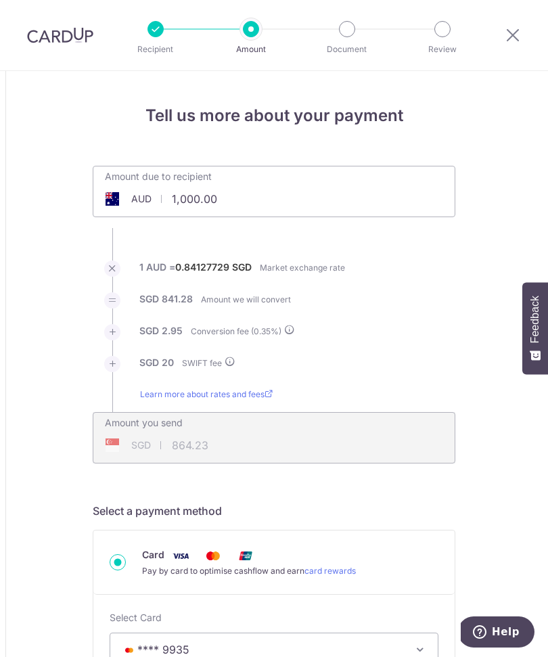
scroll to position [0, 0]
click at [291, 195] on div "Amount due to recipient AUD 1,000.00 1000" at bounding box center [273, 182] width 361 height 32
click at [309, 207] on div "Amount due to recipient AUD 1,000.00 1000" at bounding box center [274, 191] width 362 height 51
click at [319, 206] on div "Amount due to recipient AUD 1,000.00 1000" at bounding box center [274, 191] width 362 height 51
click at [325, 206] on div "Amount due to recipient AUD 1,000.00 1000" at bounding box center [274, 191] width 362 height 51
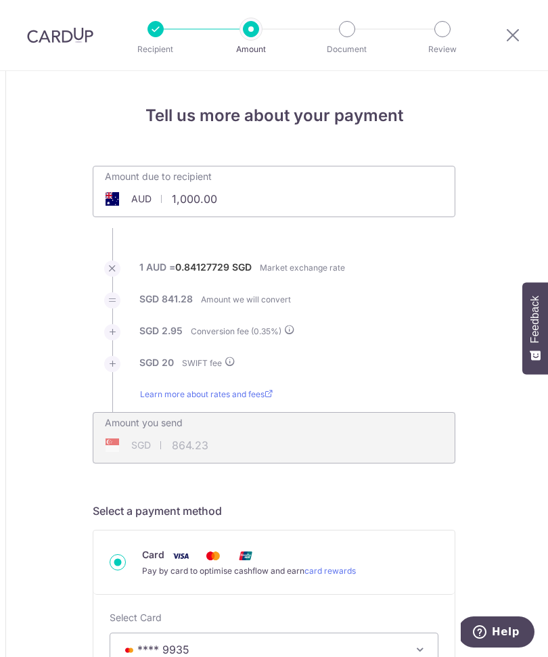
click at [348, 205] on div "Amount due to recipient AUD 1,000.00 1000" at bounding box center [274, 191] width 362 height 51
click at [356, 205] on div "Amount due to recipient AUD 1,000.00 1000" at bounding box center [274, 191] width 362 height 51
click at [370, 202] on div "Amount due to recipient AUD 1,000.00 1000" at bounding box center [274, 191] width 362 height 51
click at [385, 208] on div "Amount due to recipient AUD 1,000.00 1000" at bounding box center [274, 191] width 362 height 51
click at [410, 189] on div "Amount due to recipient AUD 1,000.00 1000" at bounding box center [273, 182] width 361 height 32
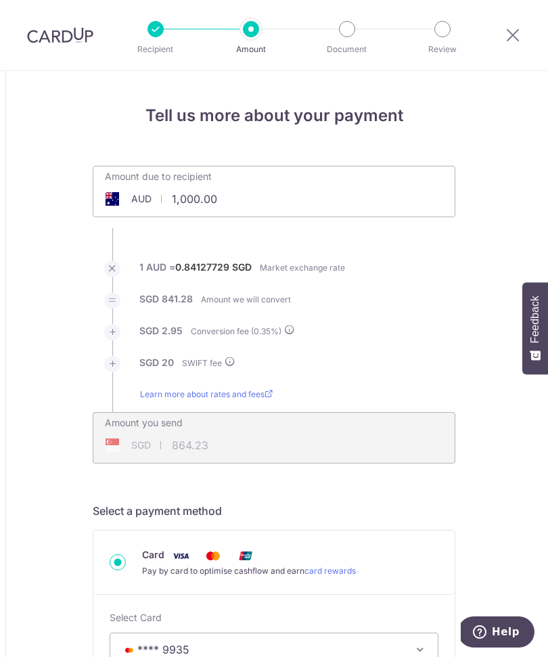
click at [412, 189] on div "Amount due to recipient AUD 1,000.00 1000" at bounding box center [273, 182] width 361 height 32
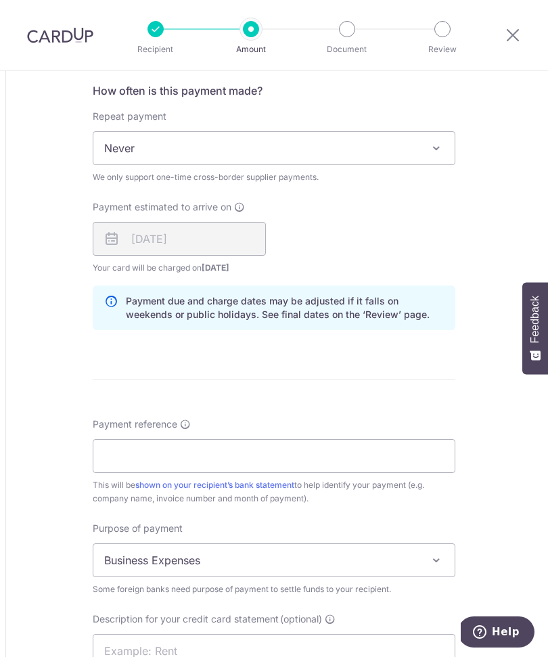
scroll to position [861, 0]
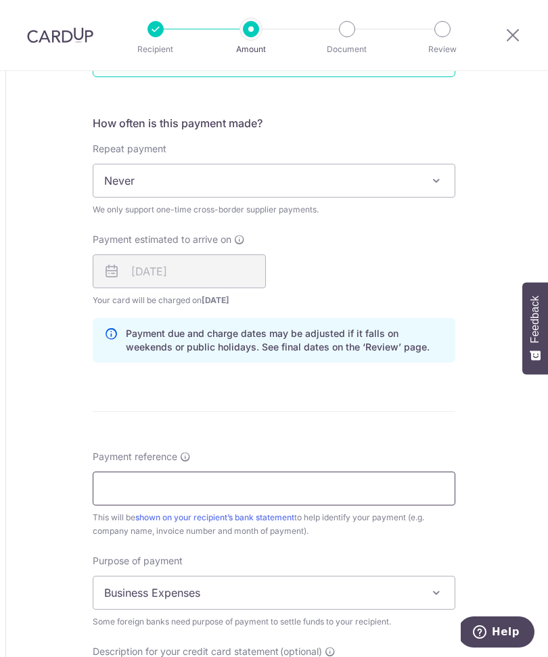
click at [383, 490] on input "Payment reference" at bounding box center [274, 488] width 362 height 34
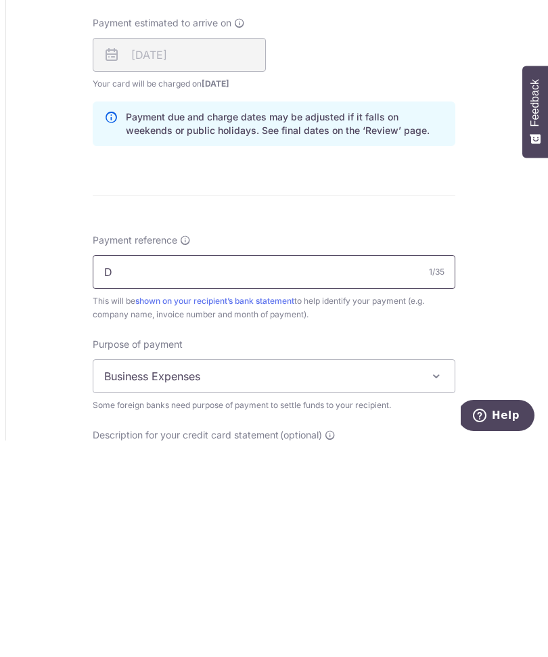
scroll to position [45, 0]
type input "DEAL 8866"
click at [439, 584] on span at bounding box center [436, 592] width 16 height 16
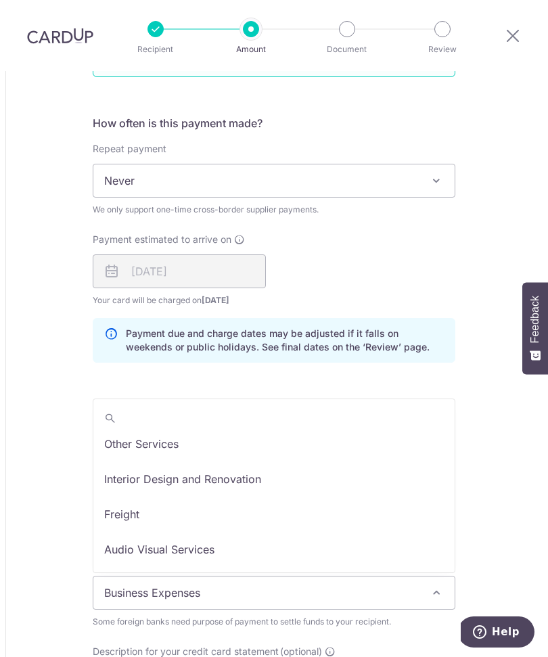
scroll to position [216, 0]
select select "Other Services"
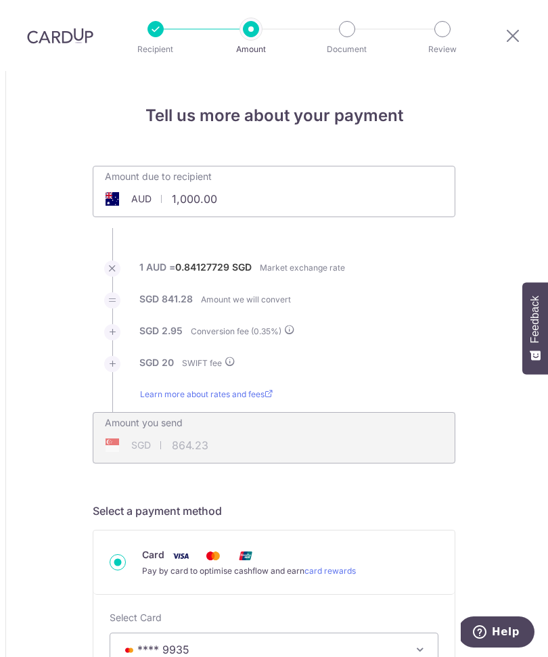
scroll to position [0, 0]
click at [344, 166] on div "Amount due to recipient AUD 1,000.00 1000" at bounding box center [273, 182] width 361 height 32
click at [364, 166] on div "Amount due to recipient AUD 1,000.00 1000" at bounding box center [274, 191] width 362 height 51
click at [237, 183] on input "1,000.00" at bounding box center [197, 198] width 209 height 31
type input "1"
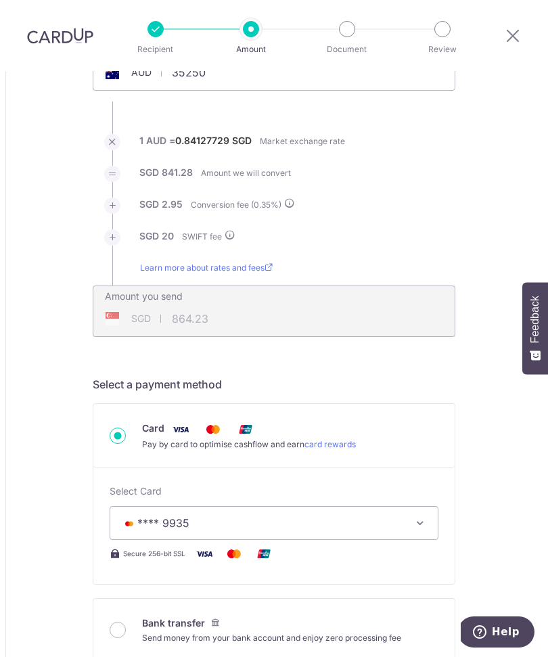
scroll to position [129, 0]
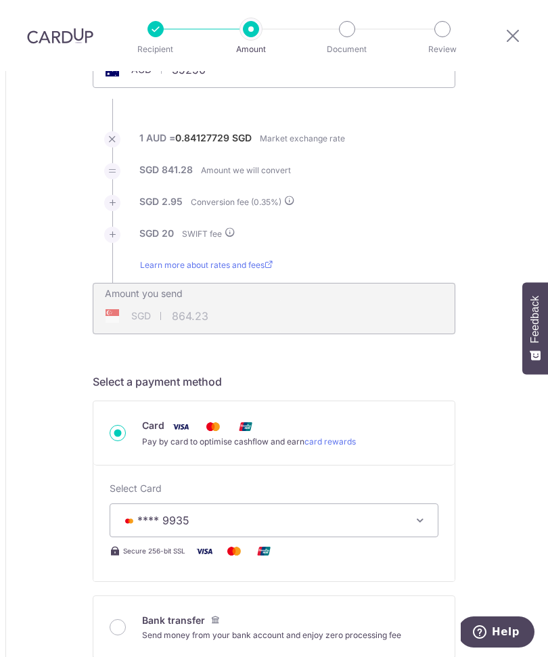
click button "Add Card" at bounding box center [0, 0] width 0 height 0
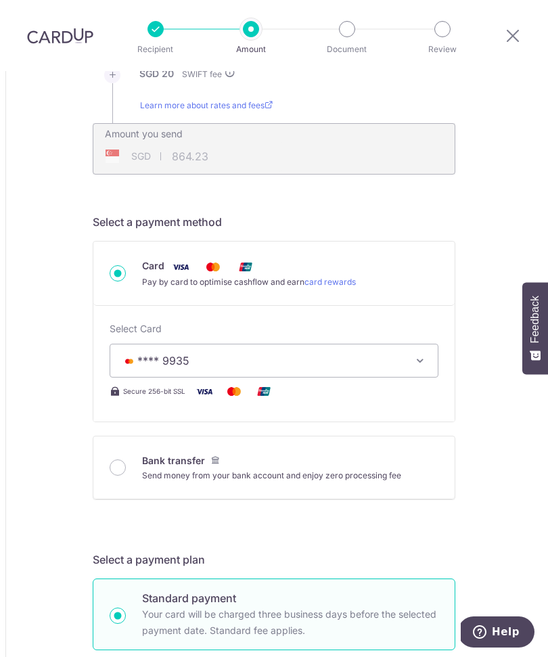
scroll to position [289, 0]
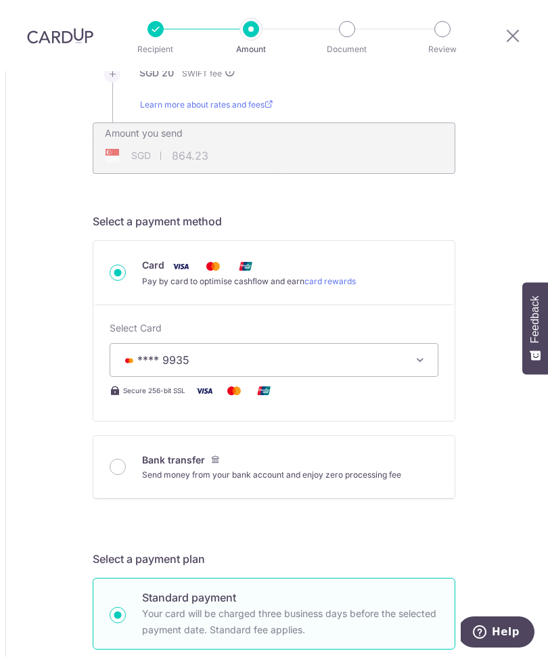
click at [375, 352] on span "**** 9935" at bounding box center [261, 360] width 281 height 16
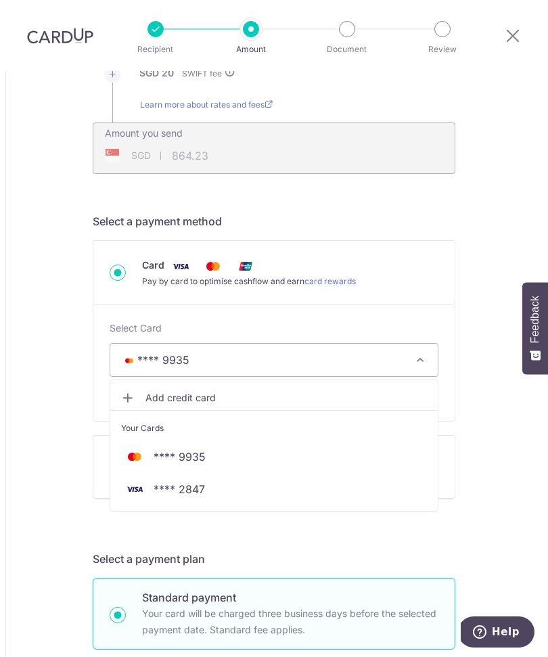
type input "35,250.00"
type input "29,780.40"
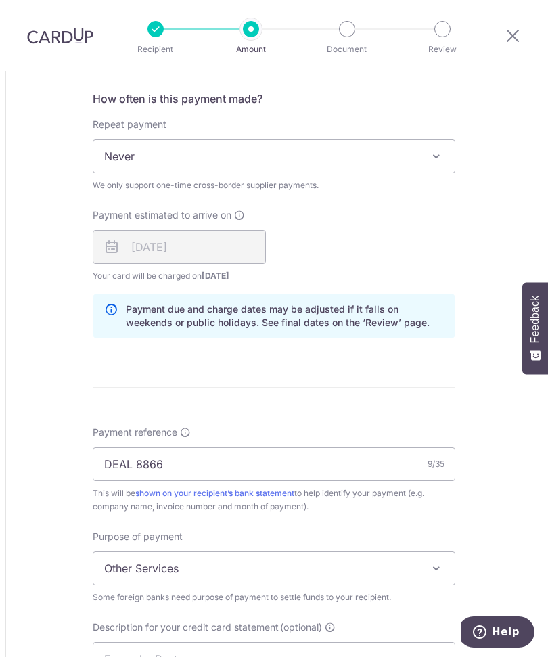
scroll to position [887, 0]
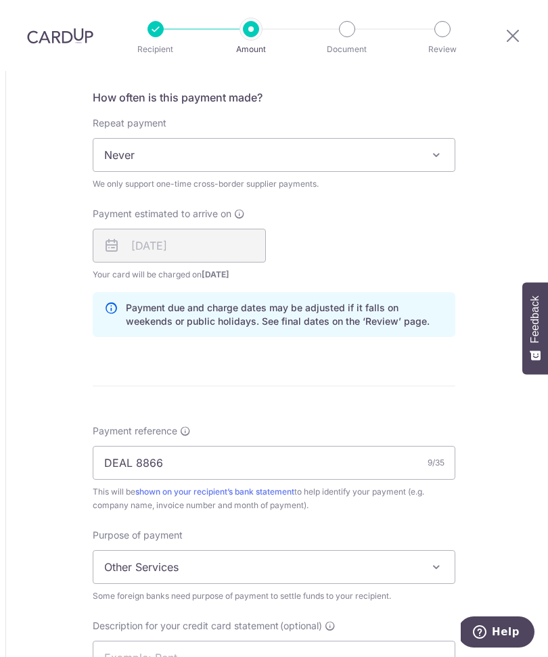
click at [241, 207] on div at bounding box center [274, 328] width 548 height 657
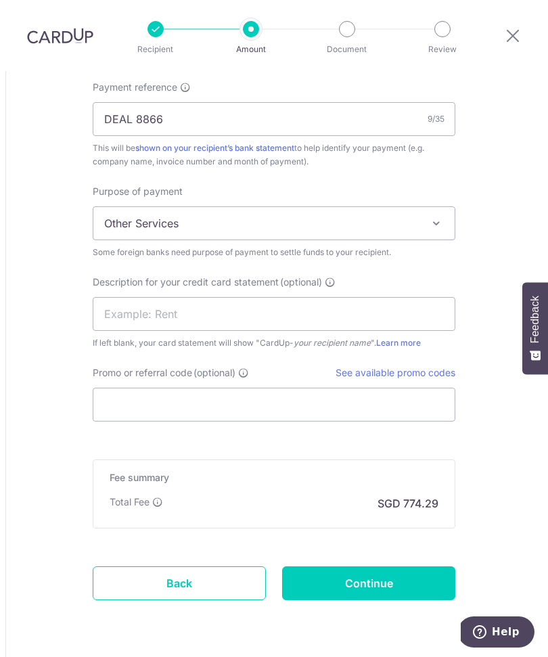
scroll to position [1230, 0]
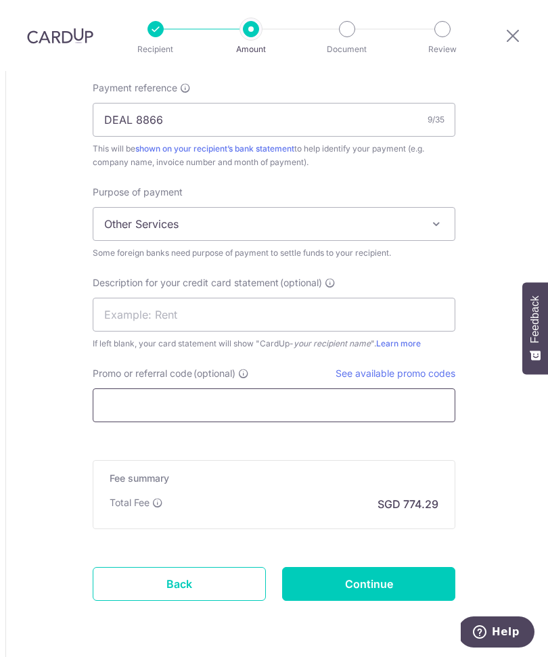
click at [381, 388] on input "Promo or referral code (optional)" at bounding box center [274, 405] width 362 height 34
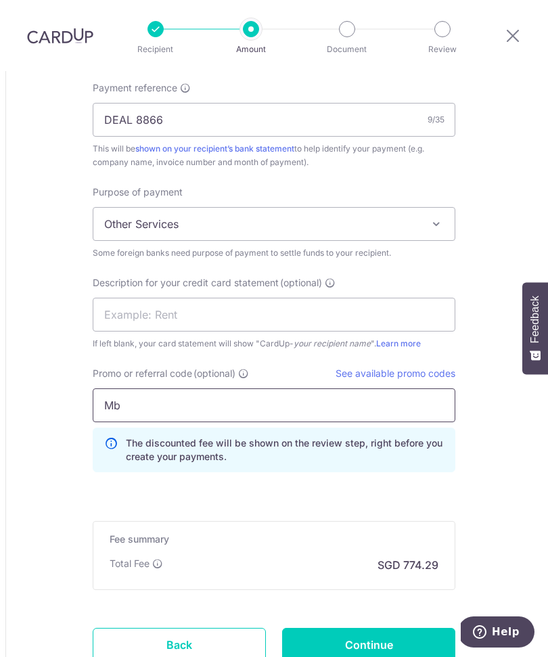
type input "Mb"
click at [277, 276] on span "Description for your credit card statement" at bounding box center [186, 283] width 186 height 14
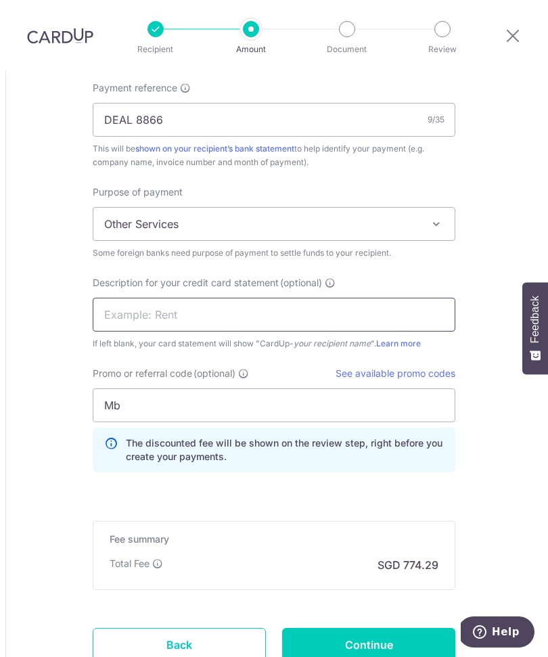
click at [251, 298] on input "text" at bounding box center [274, 315] width 362 height 34
type input "G"
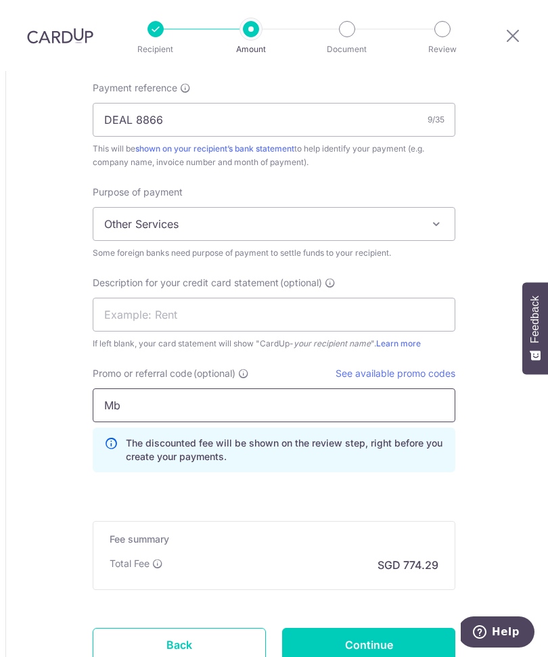
click at [306, 388] on input "Mb" at bounding box center [274, 405] width 362 height 34
type input "M"
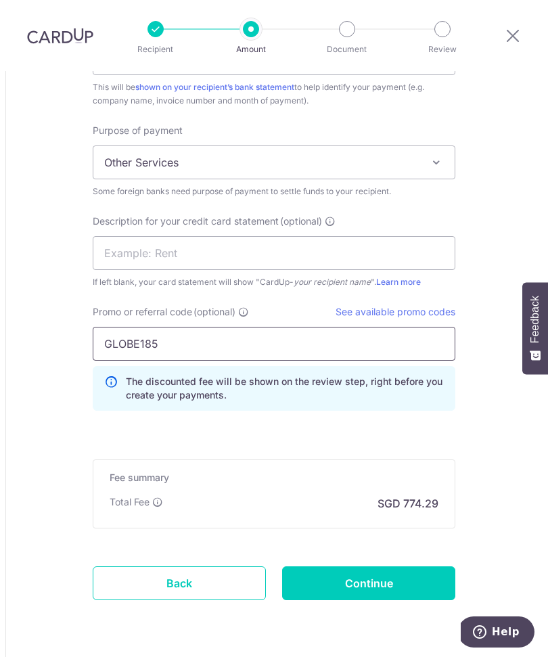
scroll to position [1291, 0]
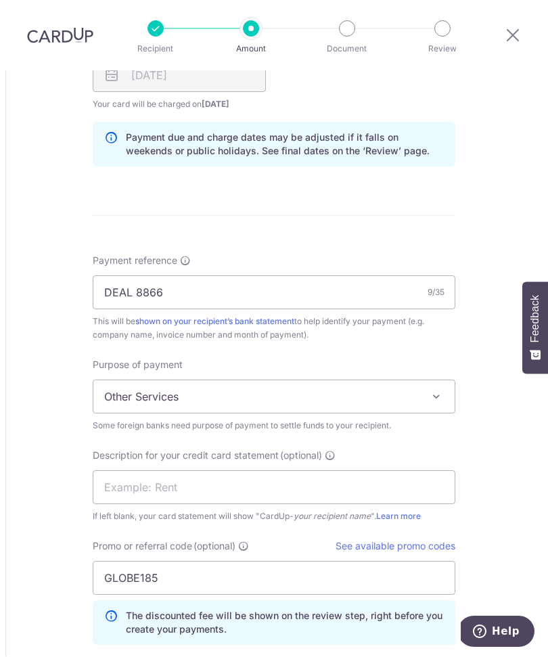
scroll to position [1064, 0]
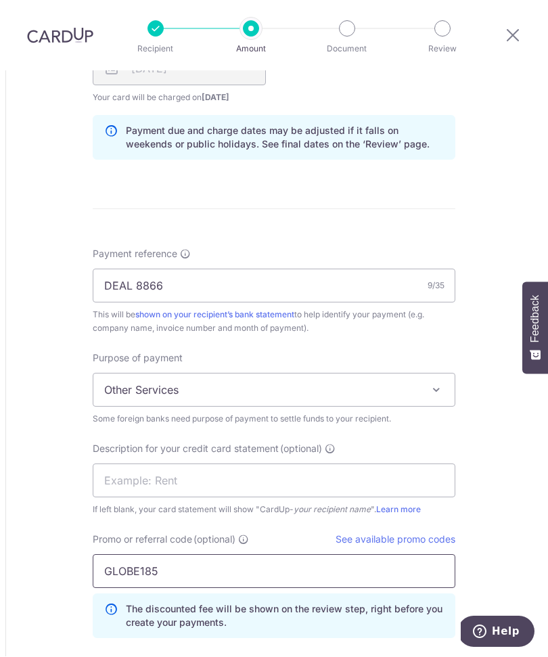
click at [254, 554] on input "GLOBE185" at bounding box center [274, 571] width 362 height 34
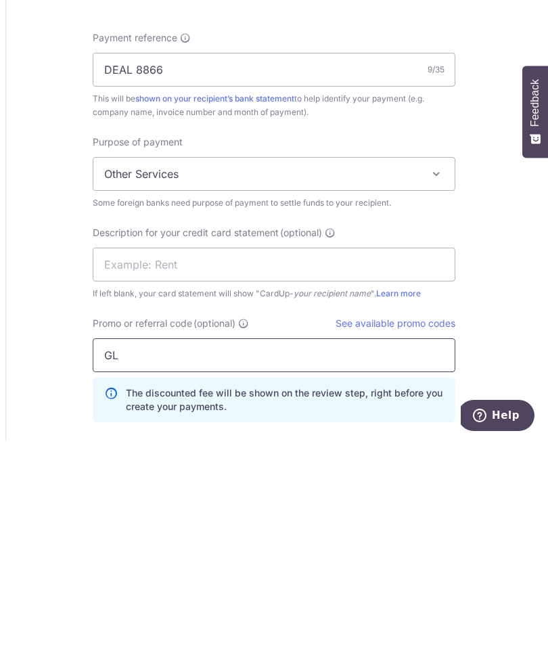
type input "G"
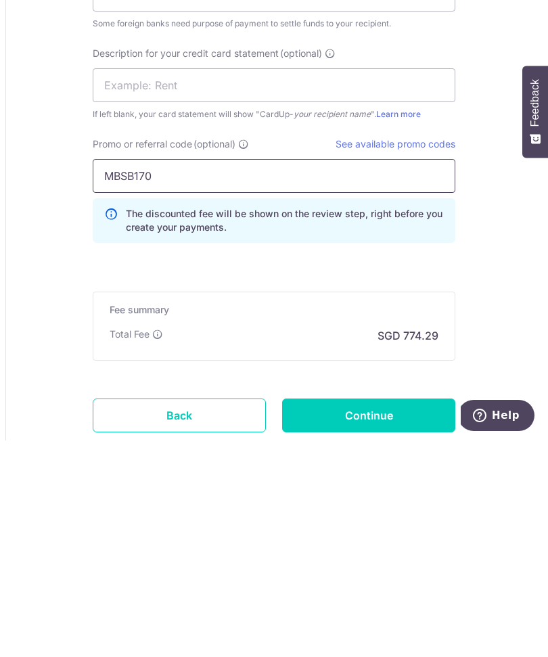
scroll to position [1242, 0]
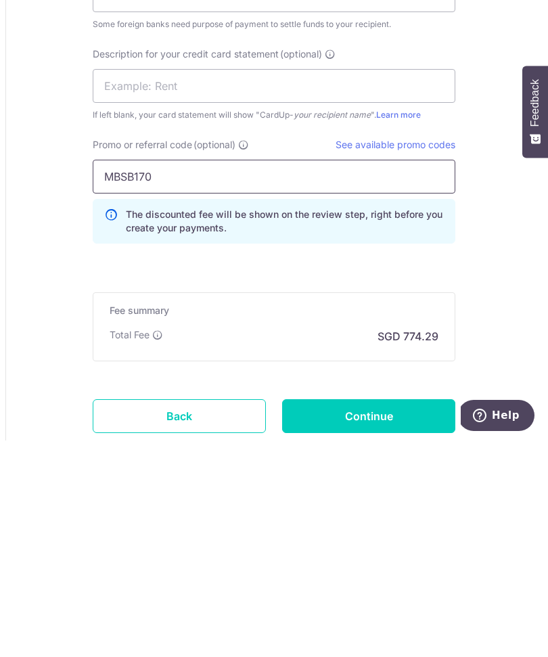
type input "MBSB170"
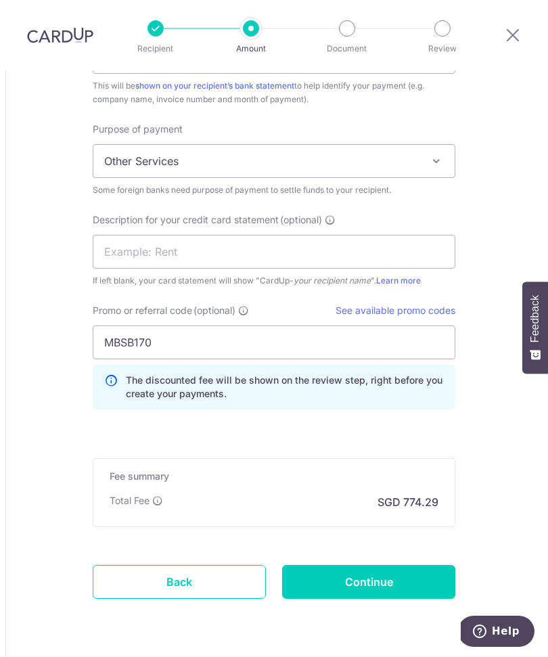
scroll to position [1291, 0]
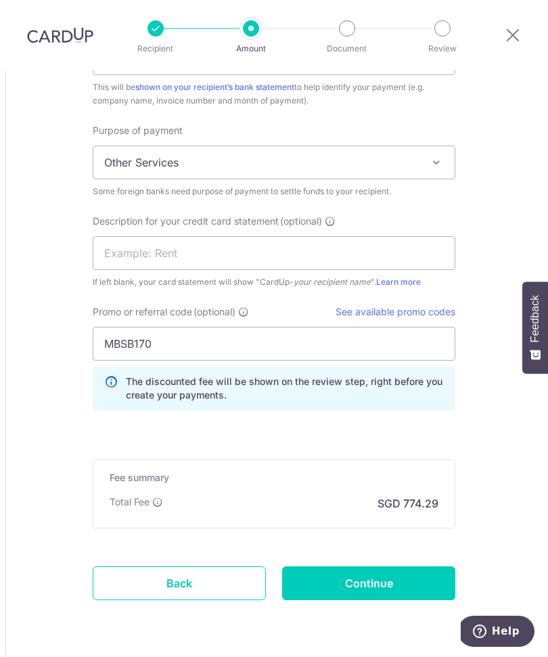
click at [412, 567] on input "Continue" at bounding box center [368, 584] width 173 height 34
type input "Create Schedule"
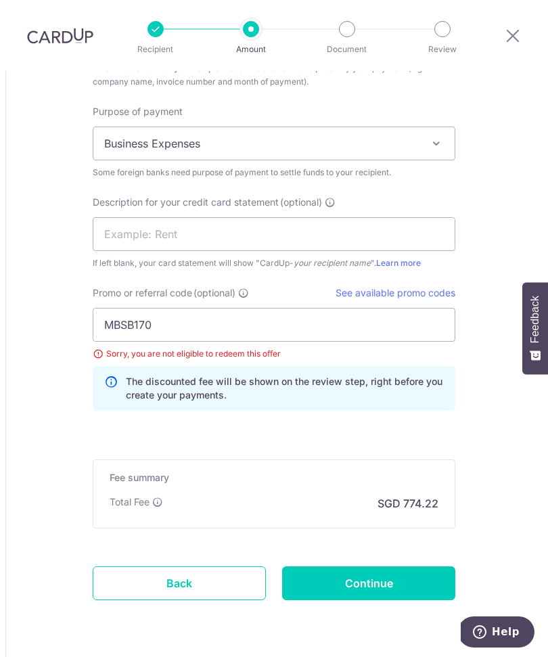
scroll to position [1310, 0]
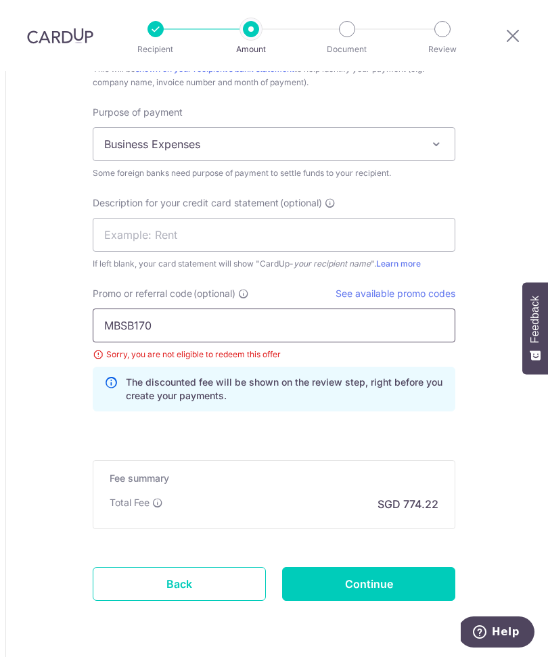
click at [347, 308] on input "MBSB170" at bounding box center [274, 325] width 362 height 34
click at [420, 287] on link "See available promo codes" at bounding box center [395, 292] width 120 height 11
click at [304, 308] on input "MBSB170" at bounding box center [274, 325] width 362 height 34
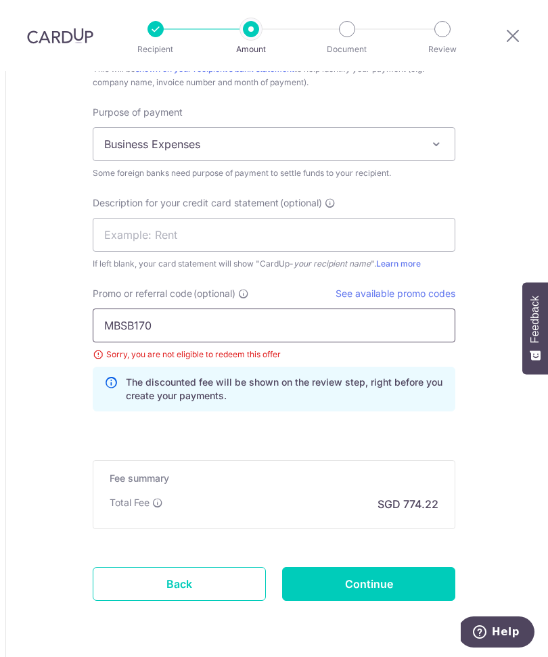
scroll to position [45, 0]
type input "M"
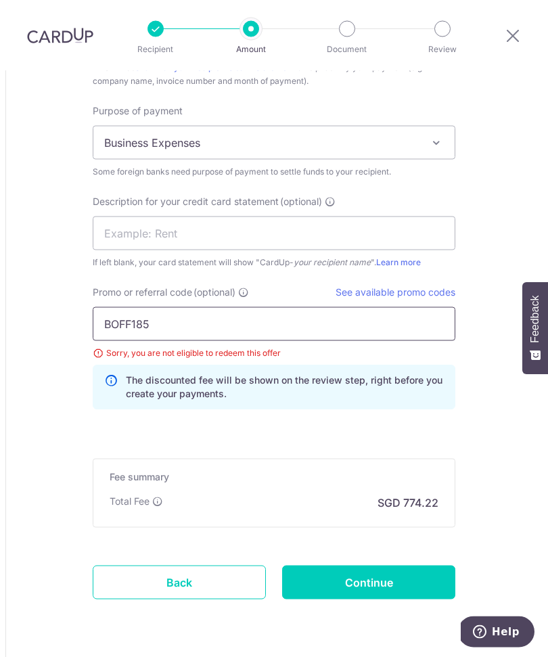
scroll to position [1310, 0]
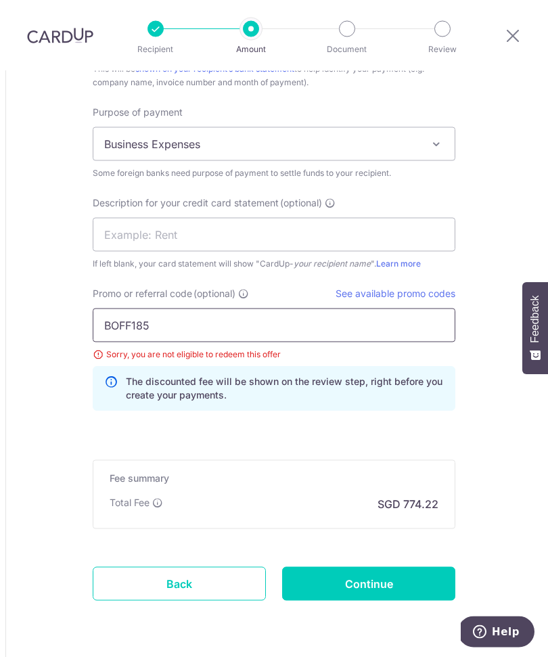
type input "BOFF185"
click button "Add Card" at bounding box center [0, 0] width 0 height 0
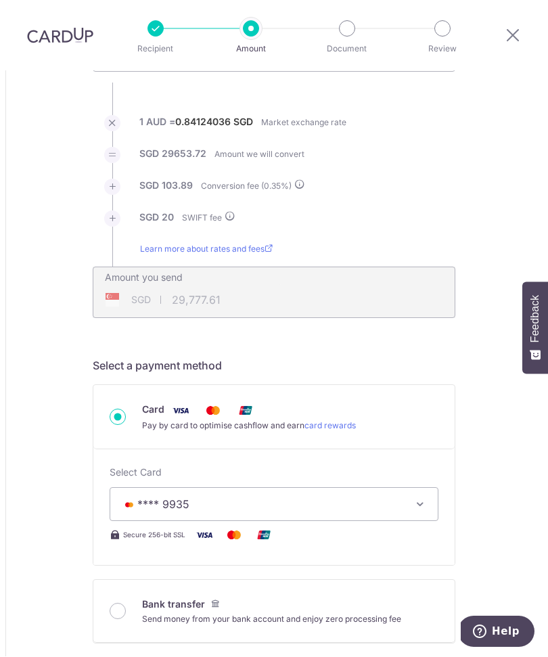
scroll to position [143, 0]
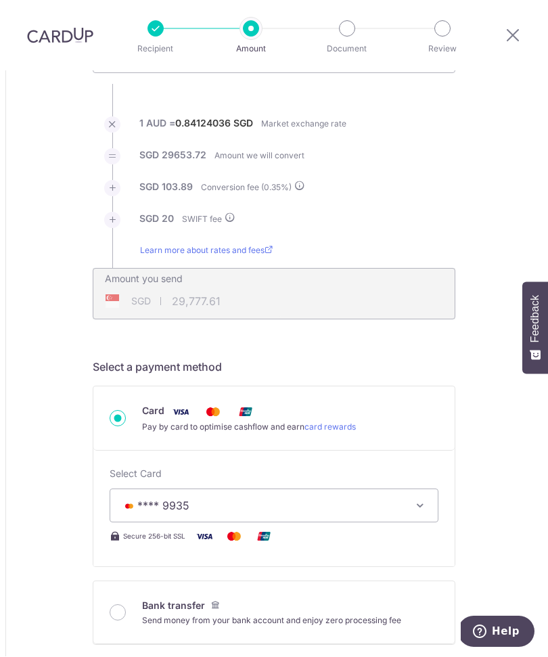
click at [430, 489] on button "**** 9935" at bounding box center [274, 506] width 329 height 34
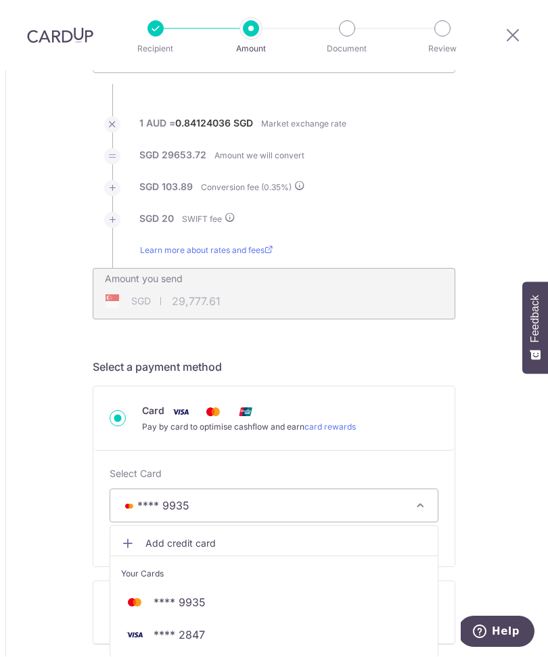
click at [234, 627] on span "**** 2847" at bounding box center [274, 635] width 306 height 16
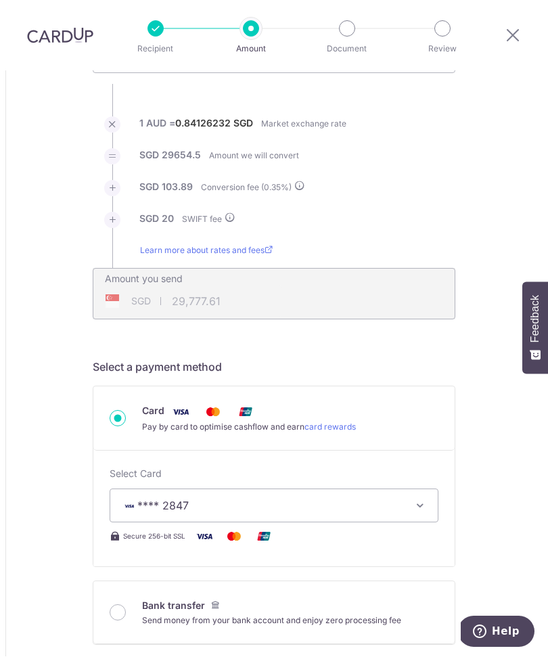
type input "35,250.00"
type input "29,778.39"
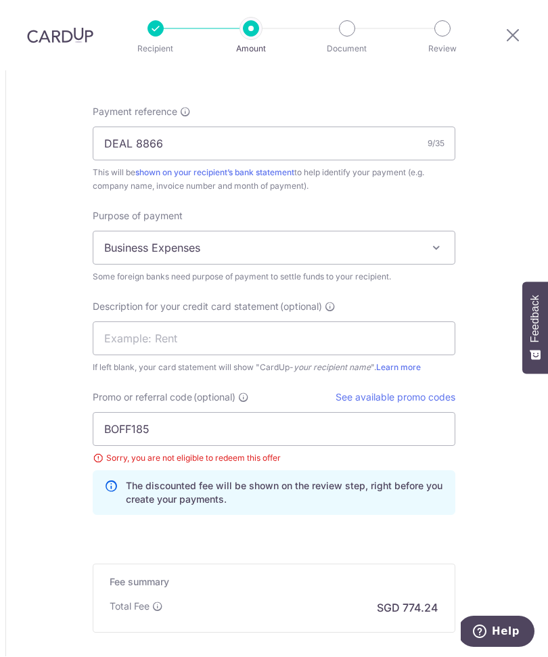
scroll to position [1217, 0]
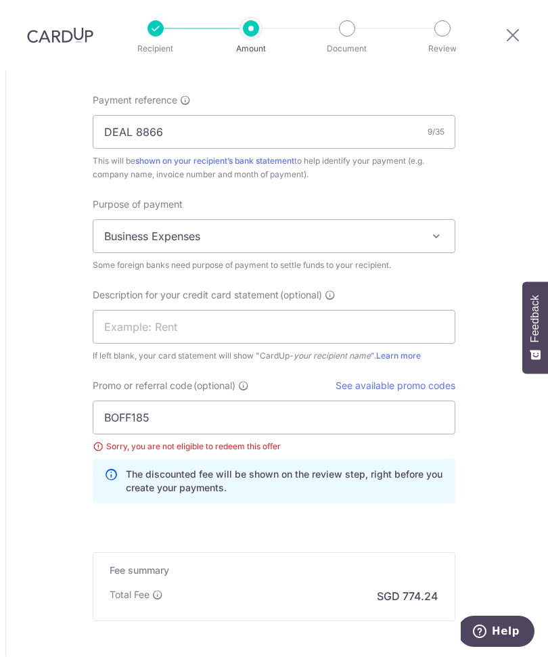
click at [437, 380] on link "See available promo codes" at bounding box center [395, 385] width 120 height 11
click at [245, 401] on input "BOFF185" at bounding box center [274, 418] width 362 height 34
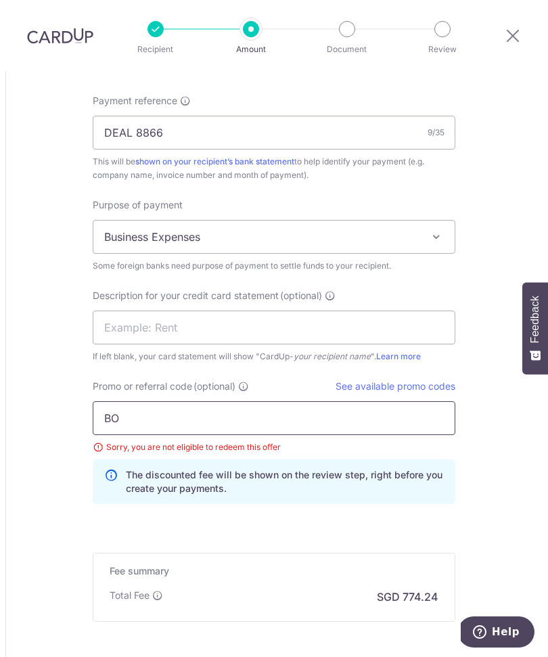
type input "B"
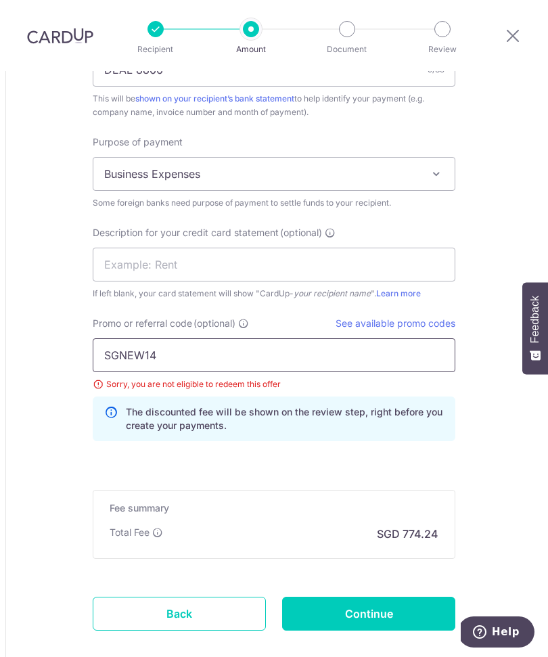
scroll to position [1278, 0]
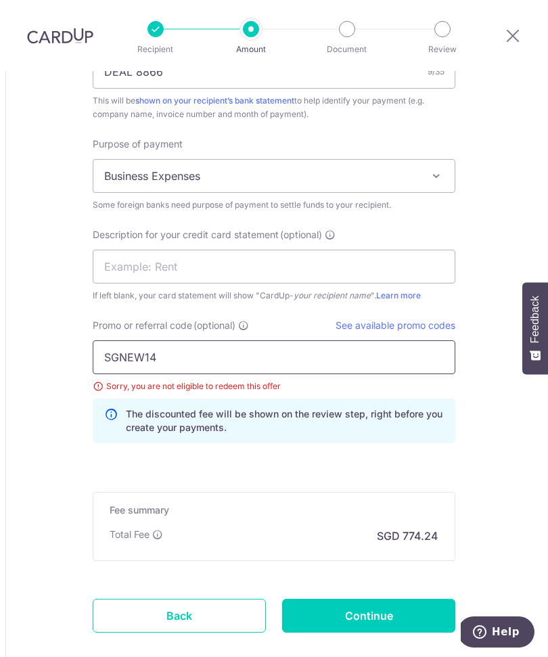
click button "Add Card" at bounding box center [0, 0] width 0 height 0
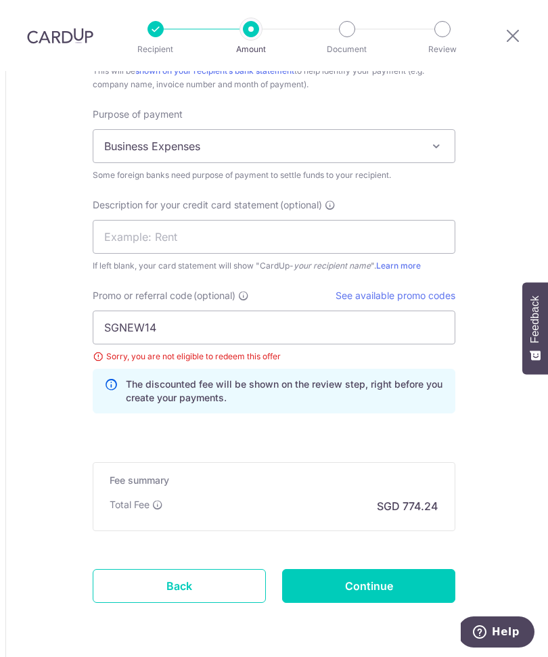
scroll to position [1300, 0]
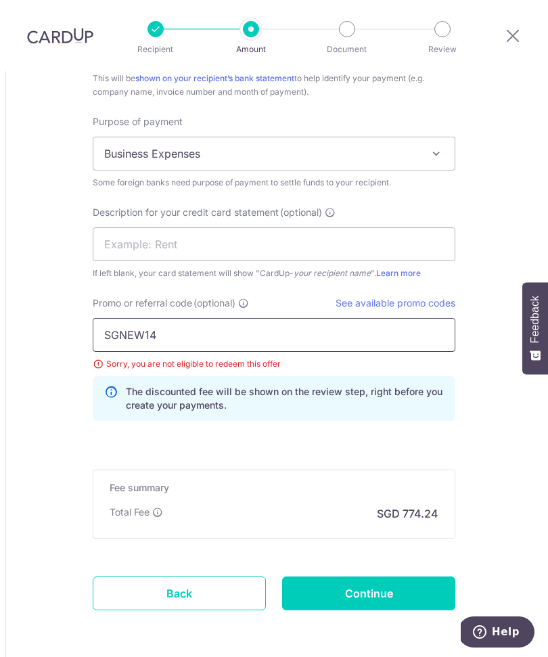
click at [389, 318] on input "SGNEW14" at bounding box center [274, 335] width 362 height 34
type input "S"
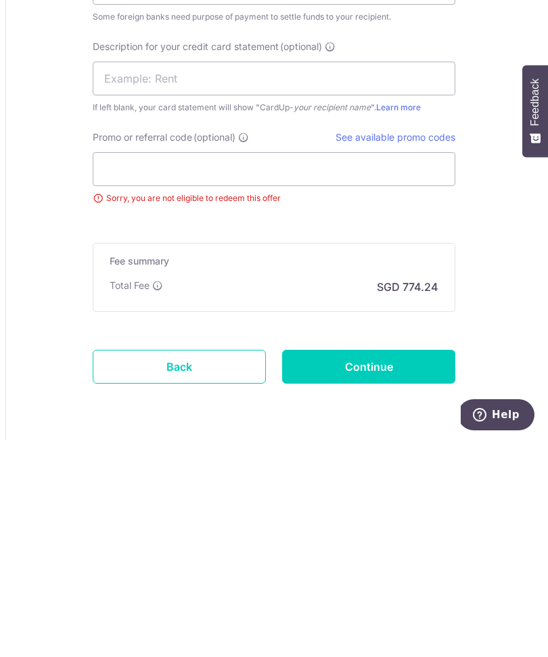
click at [421, 567] on input "Continue" at bounding box center [368, 584] width 173 height 34
type input "Update Schedule"
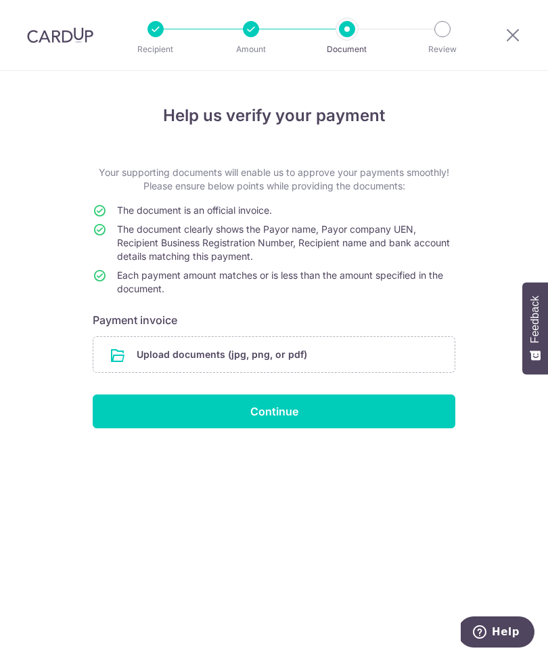
click at [310, 350] on input "file" at bounding box center [273, 354] width 361 height 35
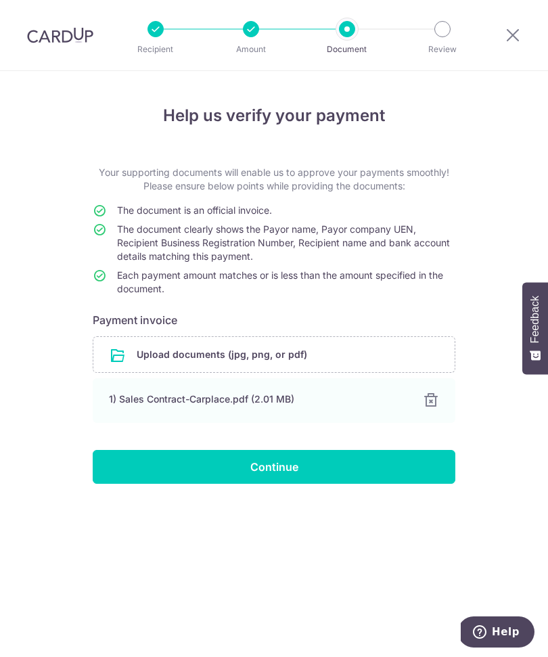
click at [385, 473] on input "Continue" at bounding box center [274, 467] width 362 height 34
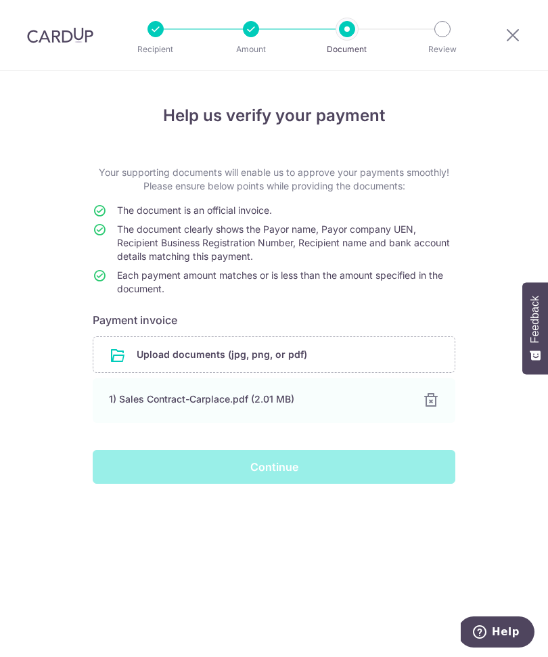
click at [304, 469] on div "Continue" at bounding box center [274, 467] width 379 height 34
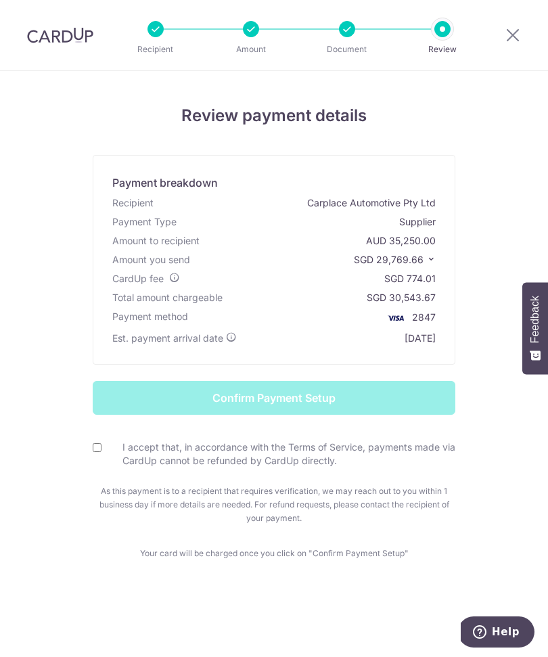
click at [264, 40] on div "Recipient Amount Document Review" at bounding box center [298, 35] width 357 height 70
click at [264, 39] on div "Recipient Amount Document Review" at bounding box center [298, 35] width 357 height 70
click at [99, 451] on input "I accept that, in accordance with the Terms of Service, payments made via CardU…" at bounding box center [97, 447] width 9 height 9
checkbox input "true"
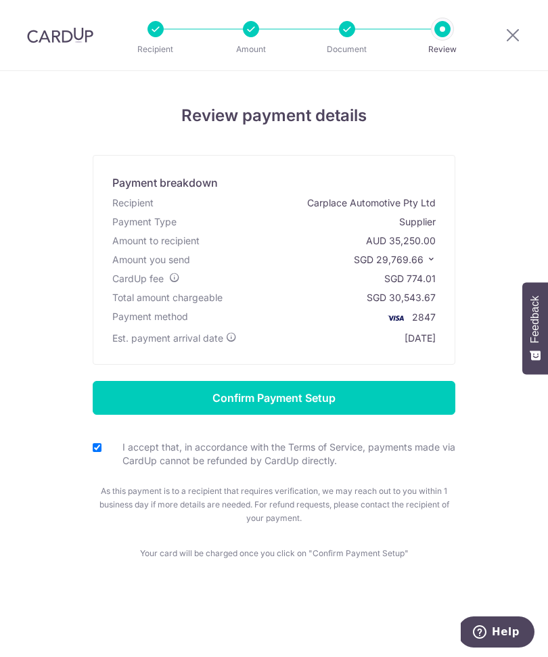
click at [364, 402] on input "Confirm Payment Setup" at bounding box center [274, 398] width 362 height 34
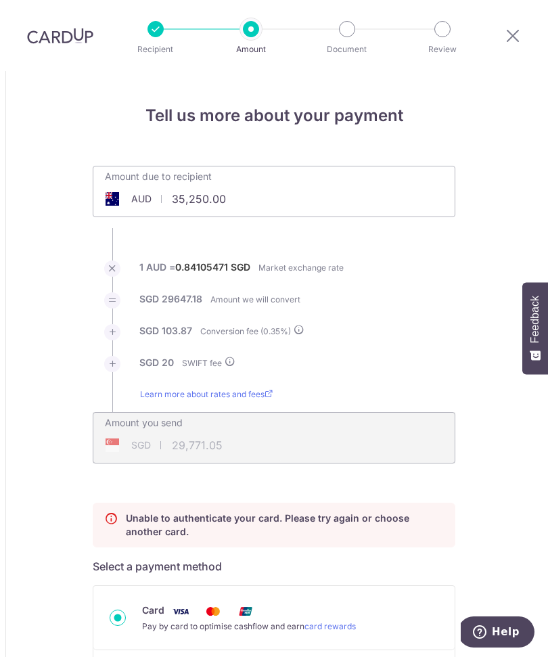
click at [356, 166] on div "Amount due to recipient AUD 35,250.00 35250" at bounding box center [274, 191] width 362 height 51
click at [241, 183] on input "35,250.00" at bounding box center [197, 198] width 209 height 31
click at [441, 324] on li "SGD 103.87 Conversion fee ( 0.35 %)" at bounding box center [274, 340] width 362 height 32
type input "35,750.00"
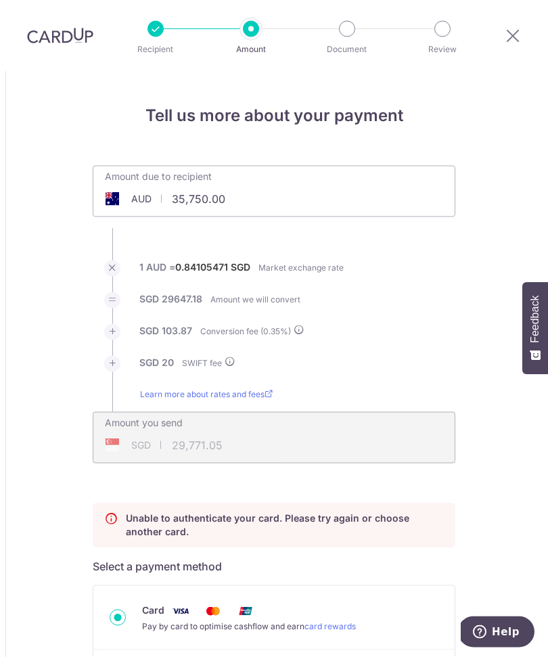
type input "30,191.65"
type input "35,750.00"
type input "30,191.94"
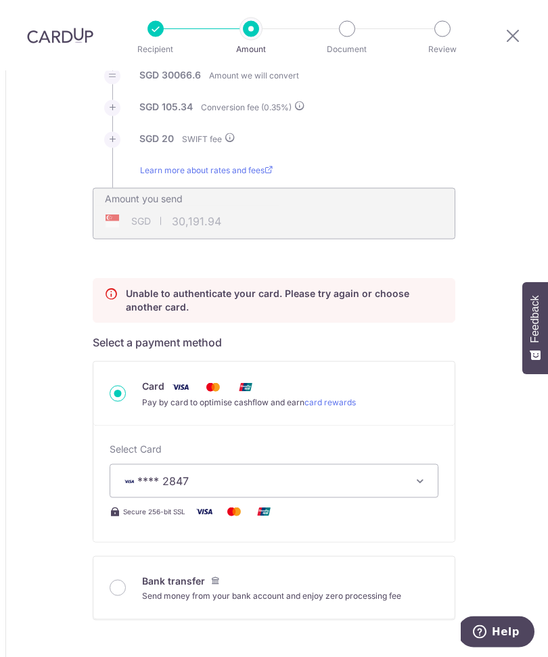
click at [421, 474] on icon "button" at bounding box center [420, 481] width 14 height 14
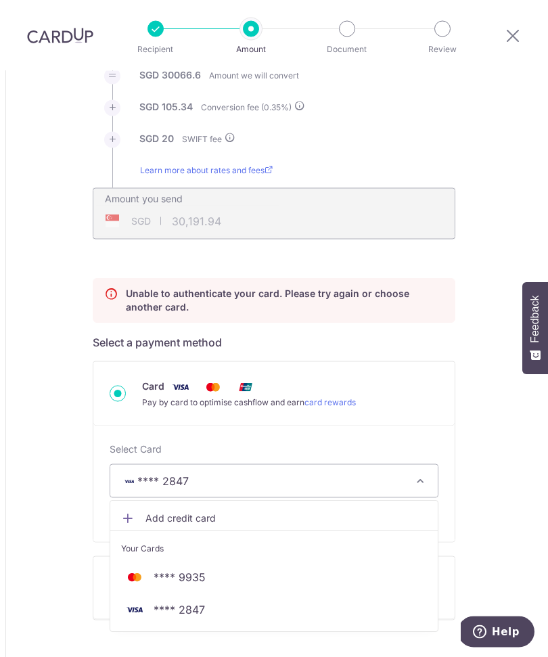
scroll to position [45, 0]
click at [348, 569] on span "**** 9935" at bounding box center [274, 577] width 306 height 16
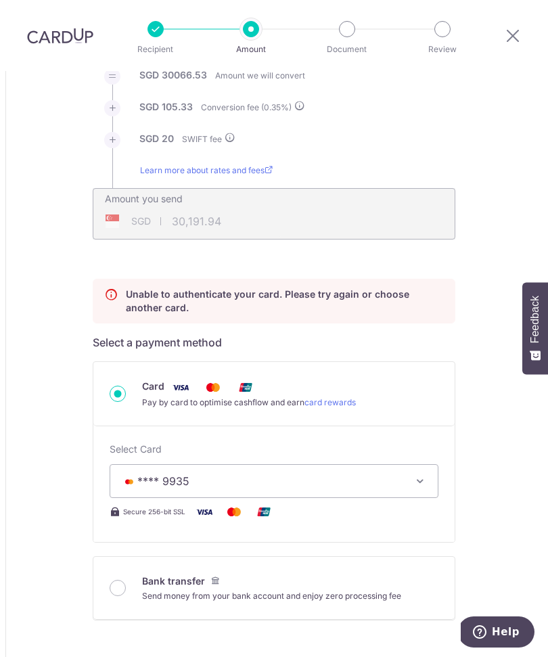
type input "35,750.00"
type input "30,191.86"
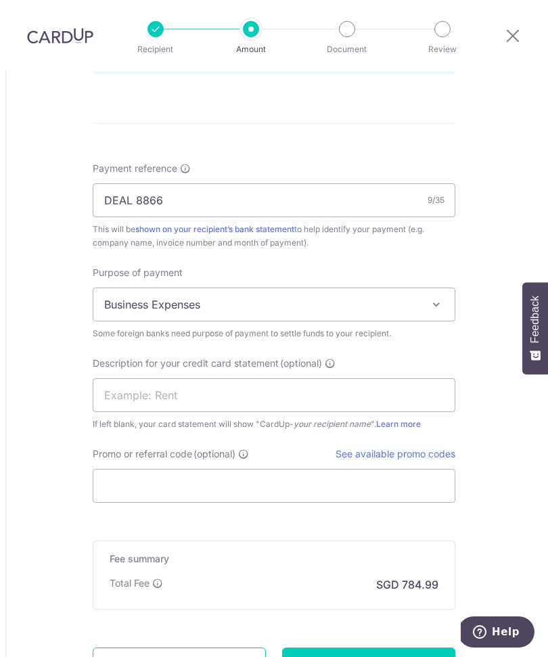
scroll to position [1216, 0]
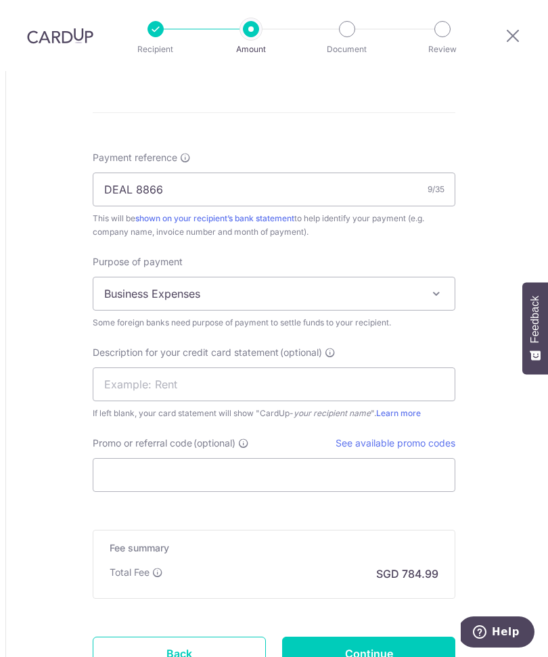
click at [398, 636] on input "Continue" at bounding box center [368, 653] width 173 height 34
type input "Update Schedule"
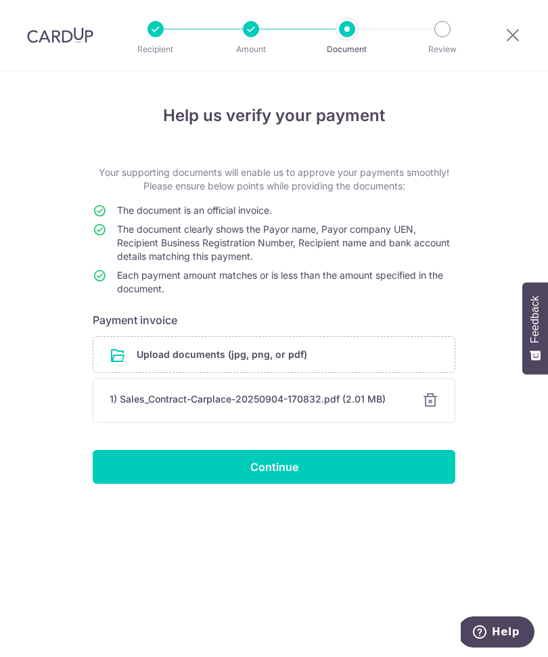
click at [351, 465] on input "Continue" at bounding box center [274, 467] width 362 height 34
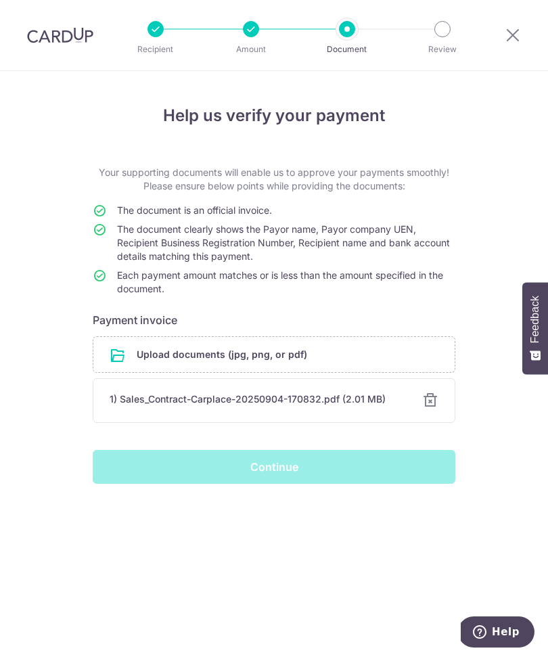
click at [293, 475] on div "Continue" at bounding box center [274, 467] width 379 height 34
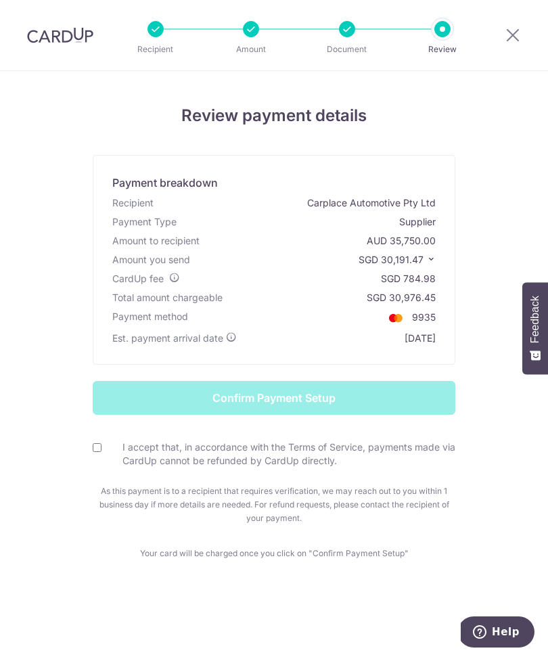
click at [97, 440] on div "I accept that, in accordance with the Terms of Service, payments made via CardU…" at bounding box center [274, 454] width 362 height 28
click at [113, 455] on label "I accept that, in accordance with the Terms of Service, payments made via CardU…" at bounding box center [282, 453] width 346 height 27
click at [101, 452] on input "I accept that, in accordance with the Terms of Service, payments made via CardU…" at bounding box center [97, 447] width 9 height 9
checkbox input "true"
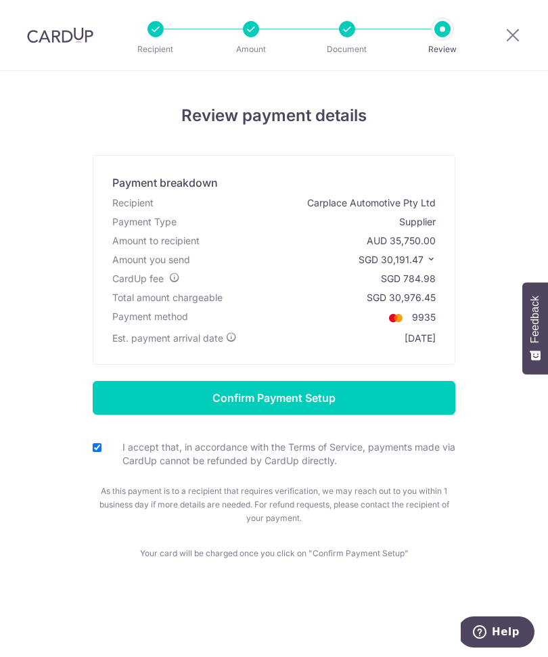
click at [329, 392] on input "Confirm Payment Setup" at bounding box center [274, 398] width 362 height 34
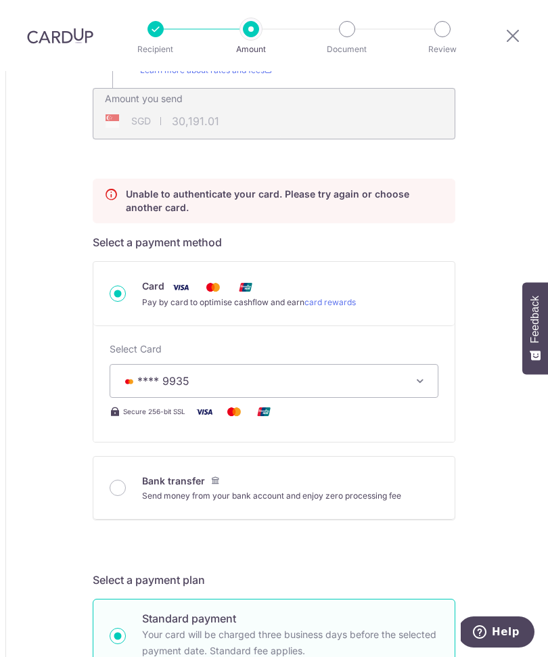
scroll to position [331, 0]
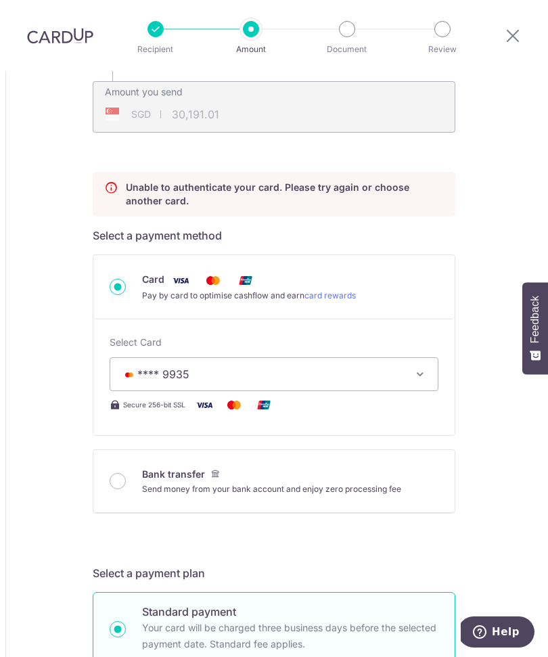
click at [427, 357] on button "**** 9935" at bounding box center [274, 374] width 329 height 34
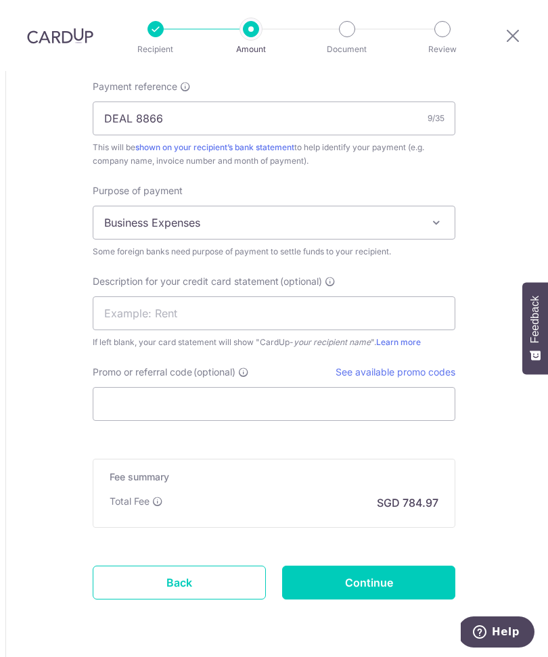
scroll to position [1285, 0]
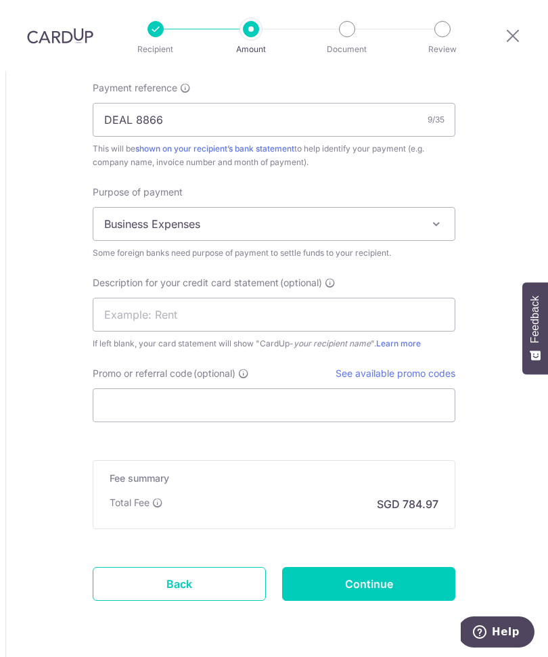
click at [405, 542] on div at bounding box center [274, 328] width 548 height 657
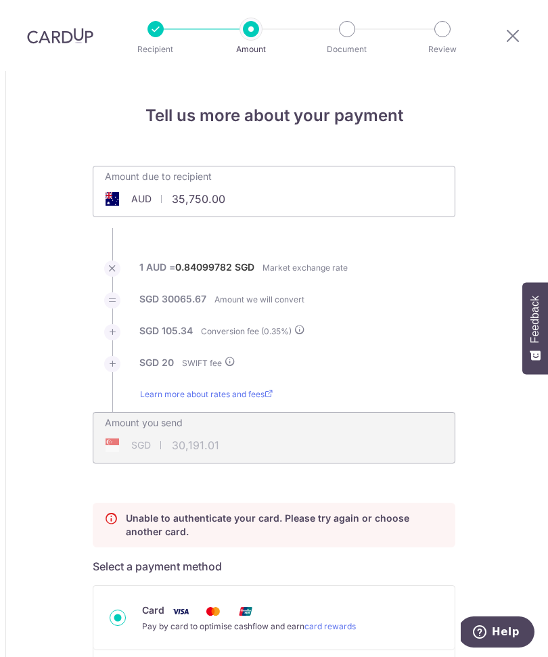
scroll to position [0, 0]
click at [256, 43] on p "Amount" at bounding box center [251, 50] width 76 height 14
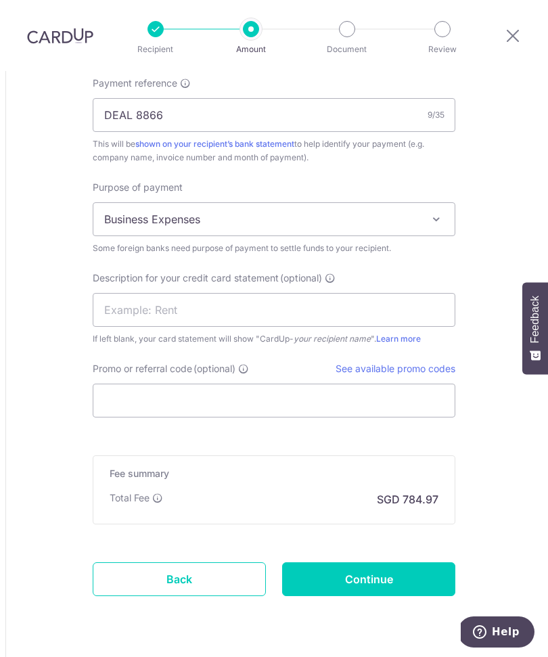
scroll to position [1288, 0]
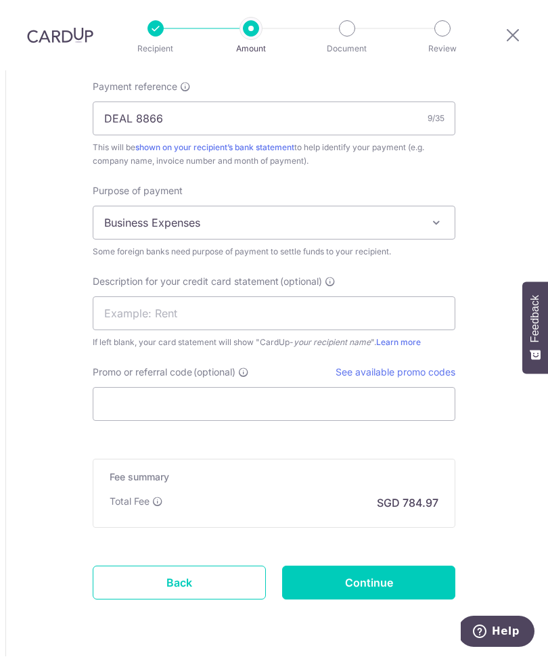
scroll to position [1230, 0]
click at [215, 567] on link "Back" at bounding box center [179, 584] width 173 height 34
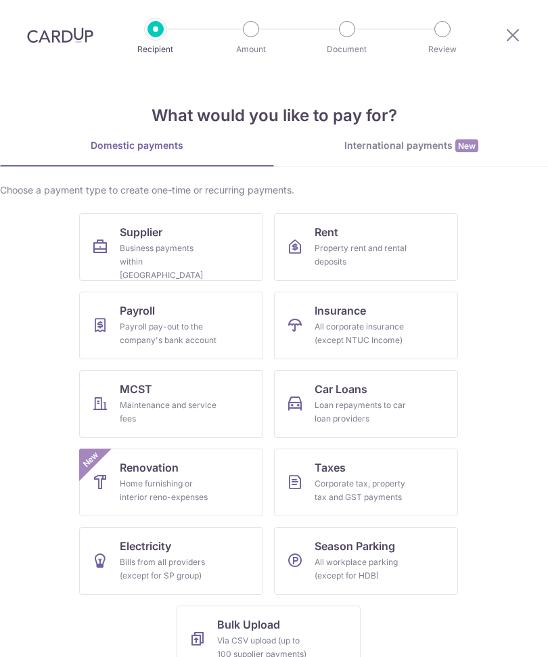
click at [403, 143] on div "International payments New" at bounding box center [411, 146] width 274 height 14
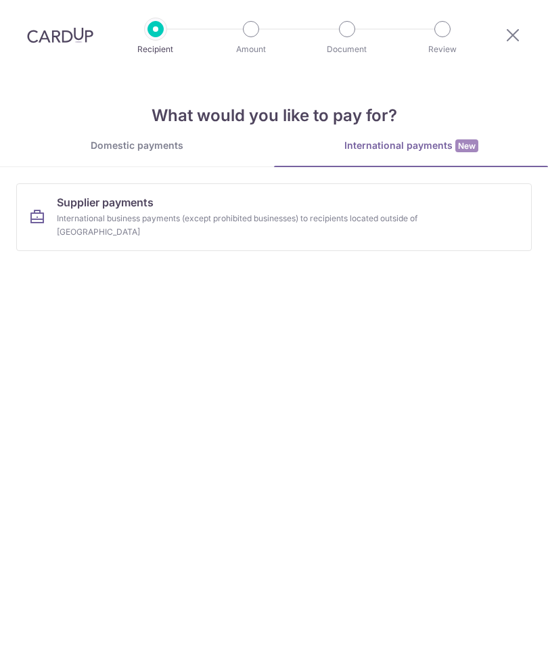
click at [352, 204] on link "Supplier payments International business payments (except prohibited businesses…" at bounding box center [273, 217] width 515 height 68
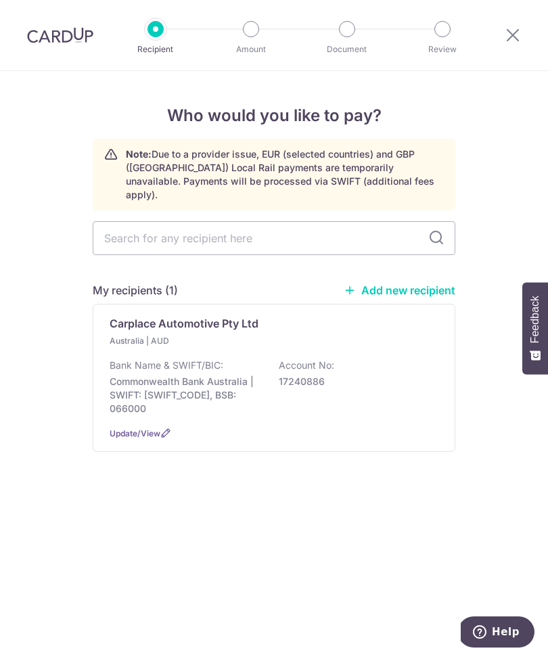
click at [233, 375] on p "Commonwealth Bank Australia | SWIFT: CTBAAU2S, BSB: 066000" at bounding box center [185, 395] width 151 height 41
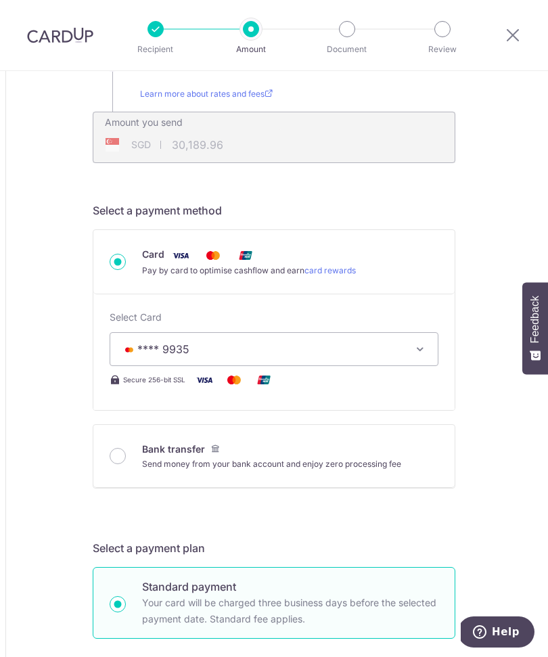
scroll to position [315, 0]
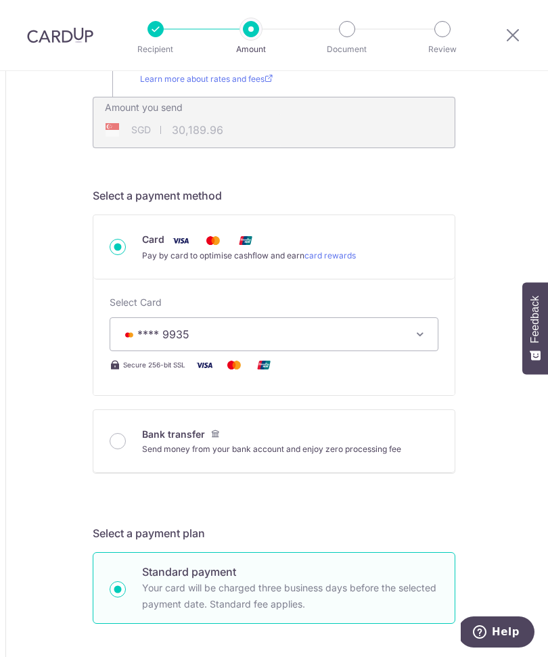
click at [421, 333] on icon "button" at bounding box center [420, 334] width 14 height 14
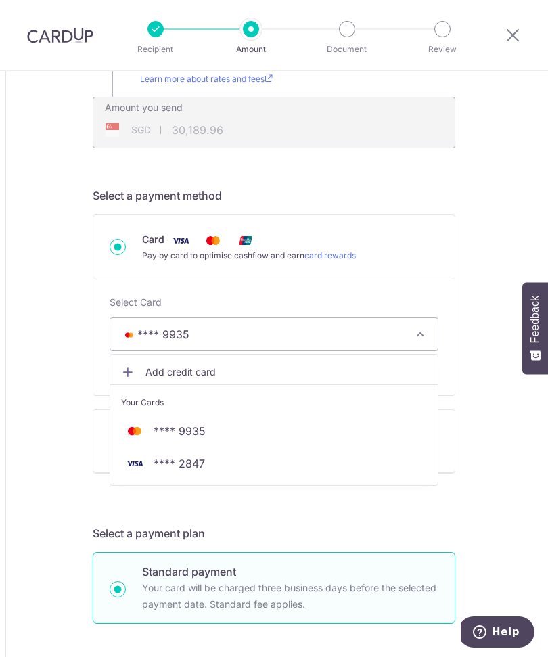
click at [95, 364] on div at bounding box center [274, 328] width 548 height 657
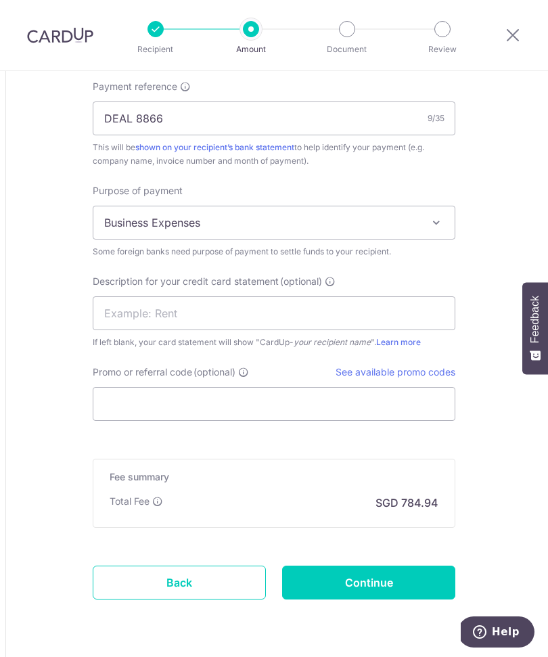
scroll to position [1230, 0]
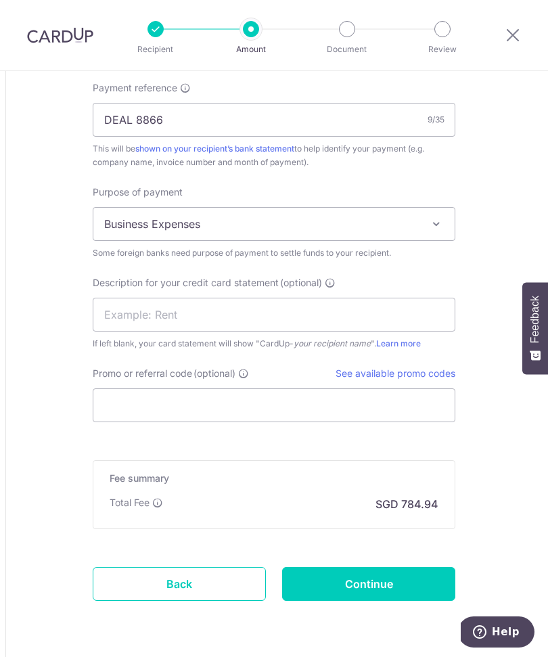
click at [398, 590] on input "Continue" at bounding box center [368, 584] width 173 height 34
type input "Update Schedule"
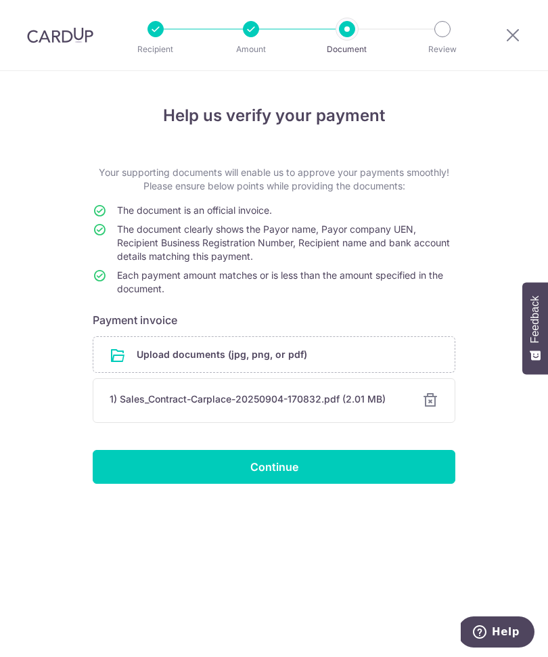
click at [369, 467] on input "Continue" at bounding box center [274, 467] width 362 height 34
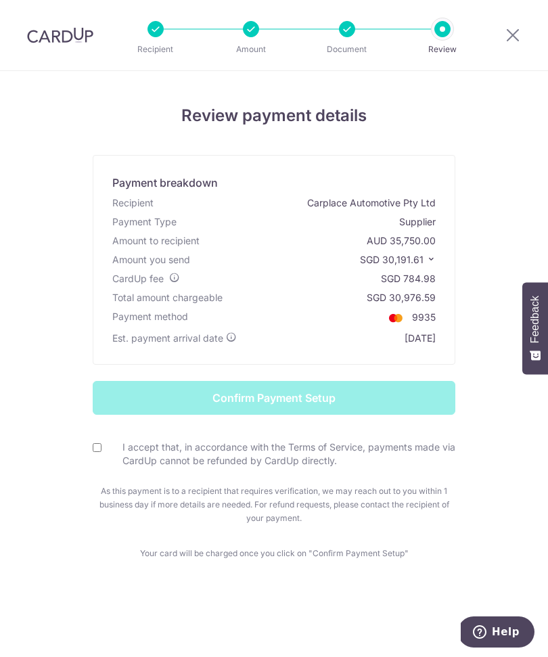
click at [93, 444] on input "I accept that, in accordance with the Terms of Service, payments made via CardU…" at bounding box center [97, 447] width 9 height 9
checkbox input "true"
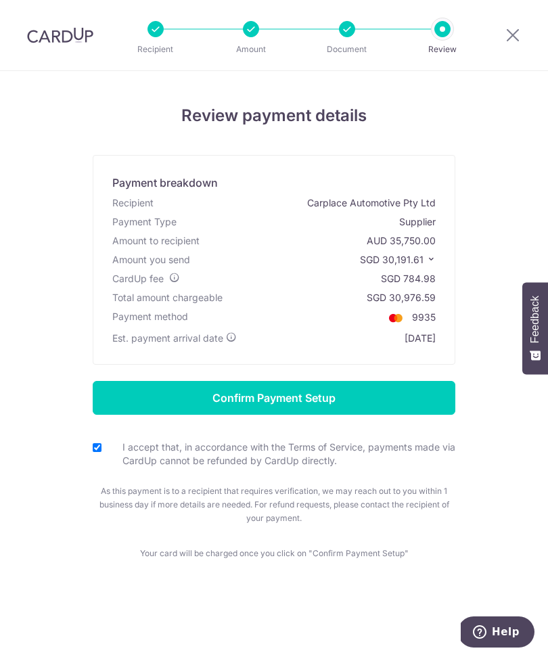
click at [337, 399] on input "Confirm Payment Setup" at bounding box center [274, 398] width 362 height 34
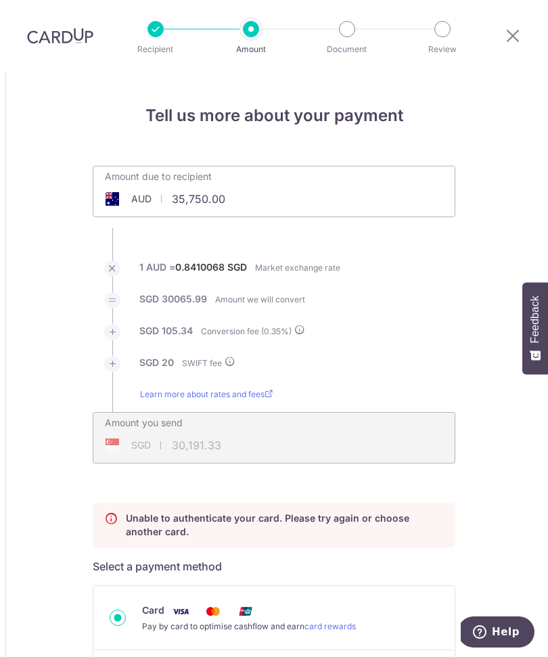
click at [446, 43] on p "Review" at bounding box center [442, 50] width 76 height 14
